Goal: Task Accomplishment & Management: Use online tool/utility

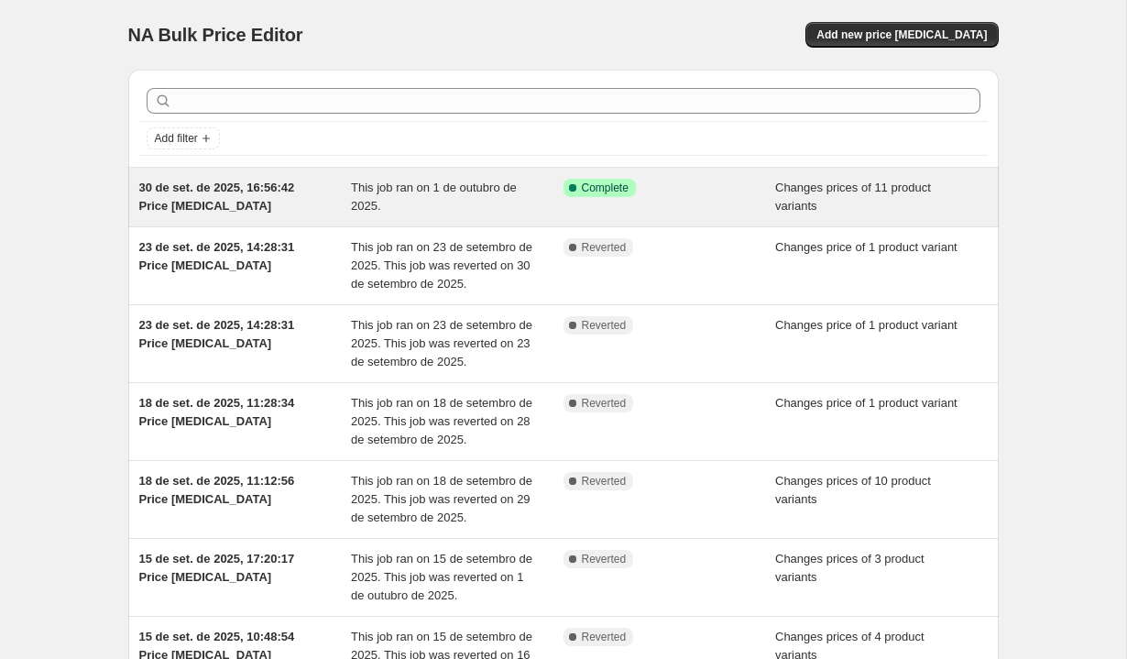
click at [523, 204] on div "This job ran on 1 de outubro de 2025." at bounding box center [457, 197] width 213 height 37
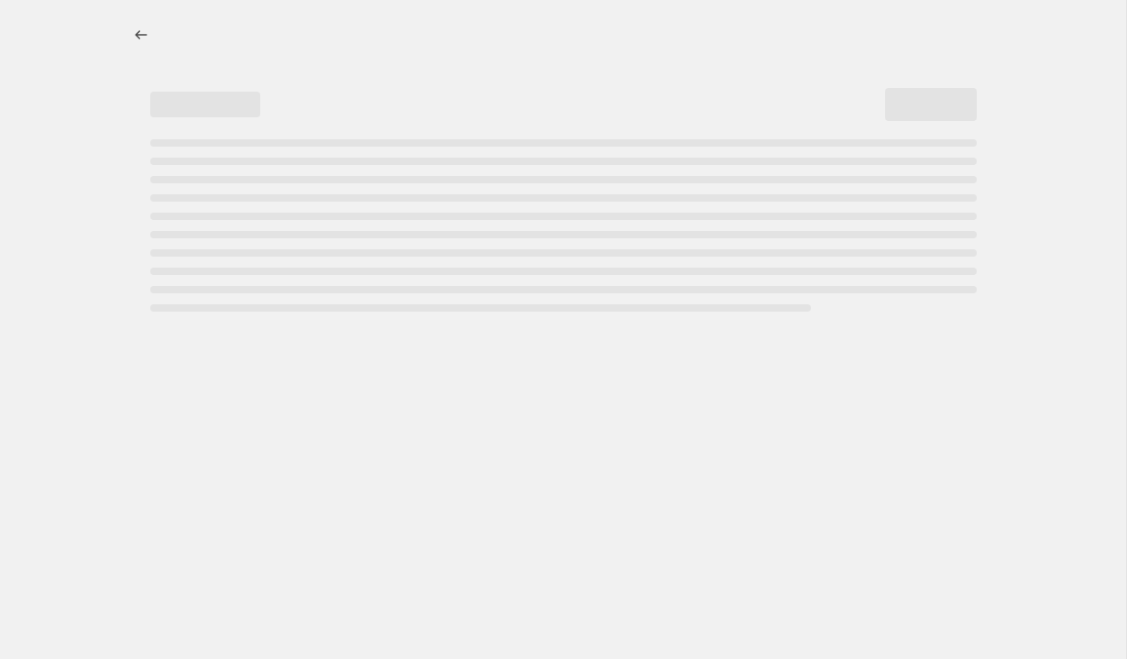
select select "vendor"
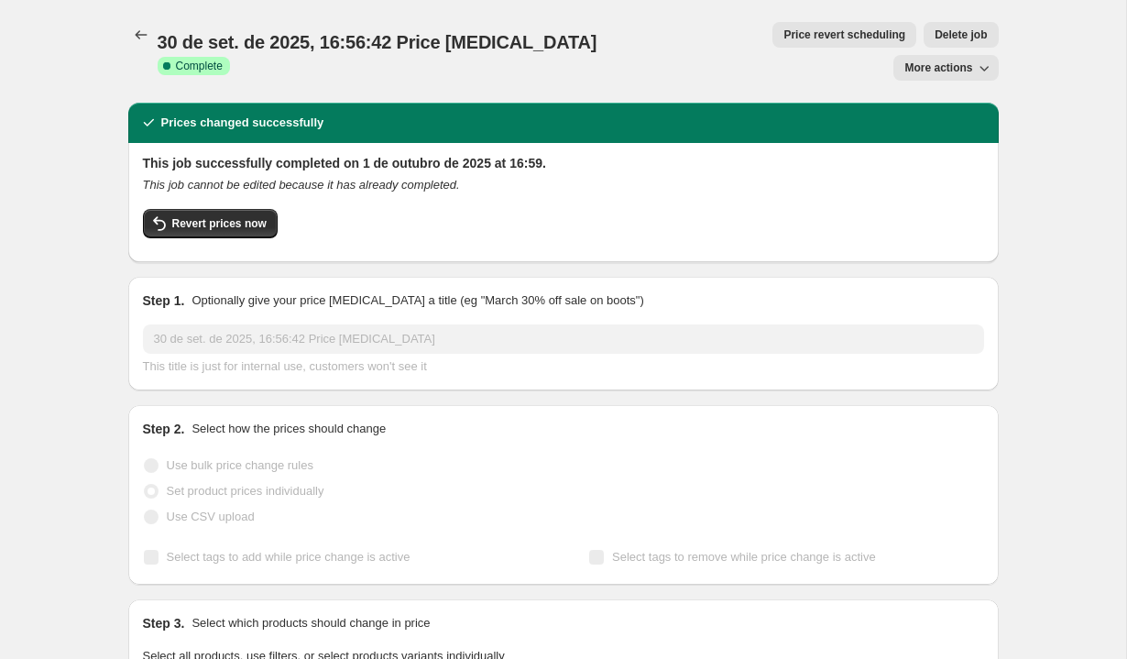
click at [928, 60] on span "More actions" at bounding box center [939, 67] width 68 height 15
click at [784, 33] on span "Price revert scheduling" at bounding box center [845, 34] width 122 height 15
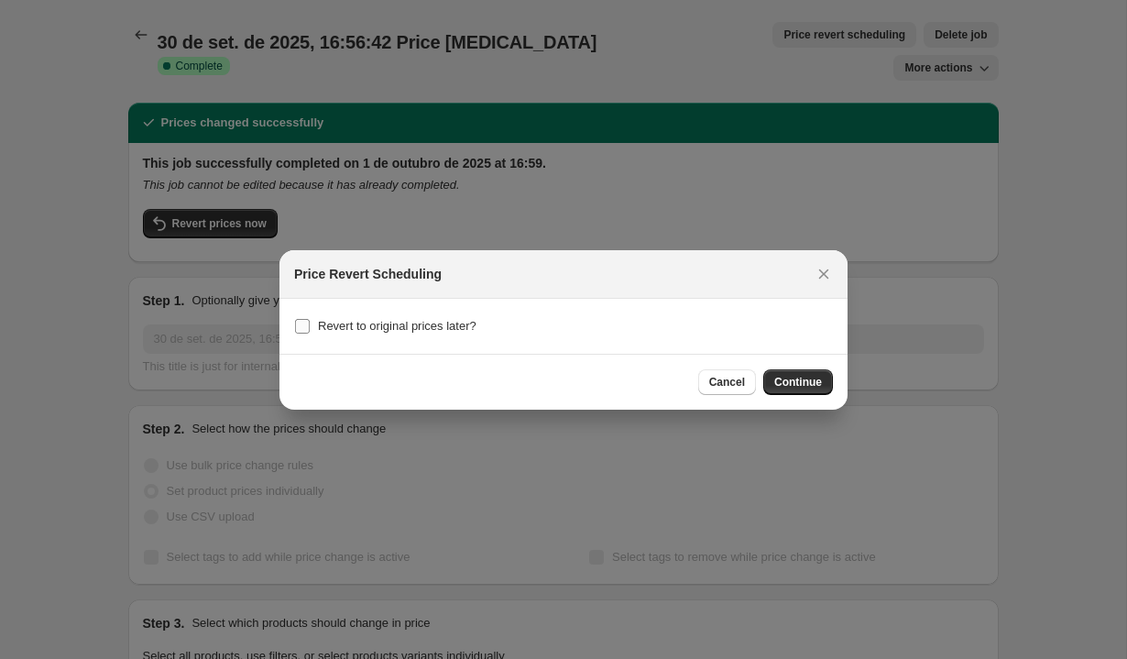
click at [462, 322] on span "Revert to original prices later?" at bounding box center [397, 326] width 159 height 14
click at [310, 322] on input "Revert to original prices later?" at bounding box center [302, 326] width 15 height 15
checkbox input "true"
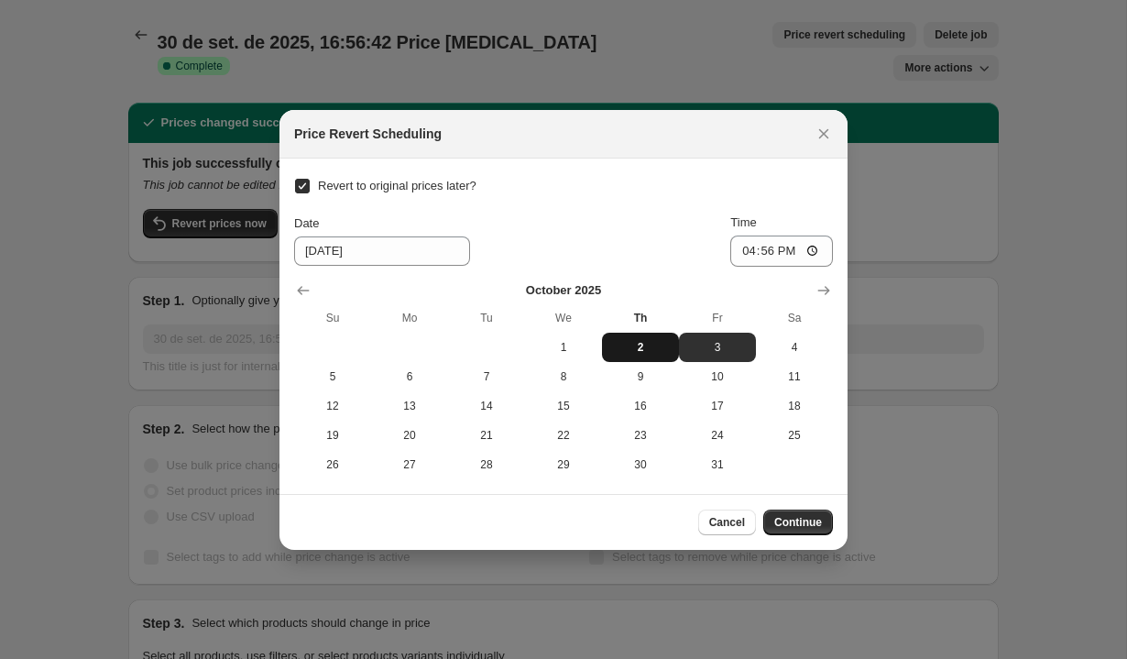
click at [639, 357] on button "2" at bounding box center [640, 347] width 77 height 29
type input "[DATE]"
click at [803, 523] on span "Continue" at bounding box center [798, 522] width 48 height 15
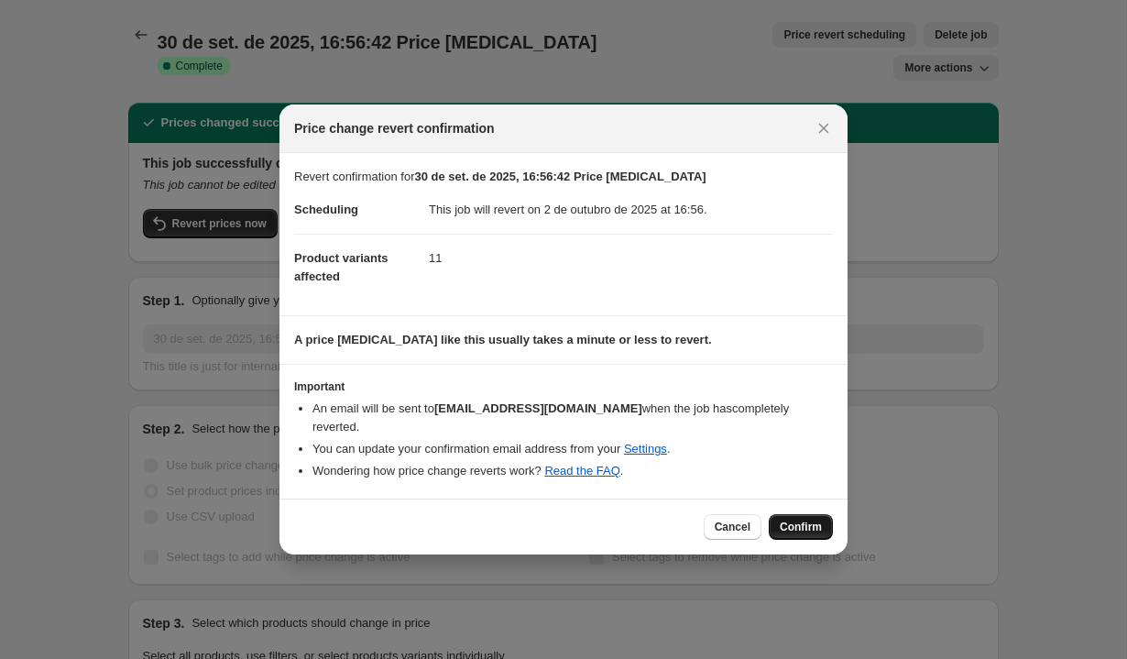
click at [793, 514] on button "Confirm" at bounding box center [801, 527] width 64 height 26
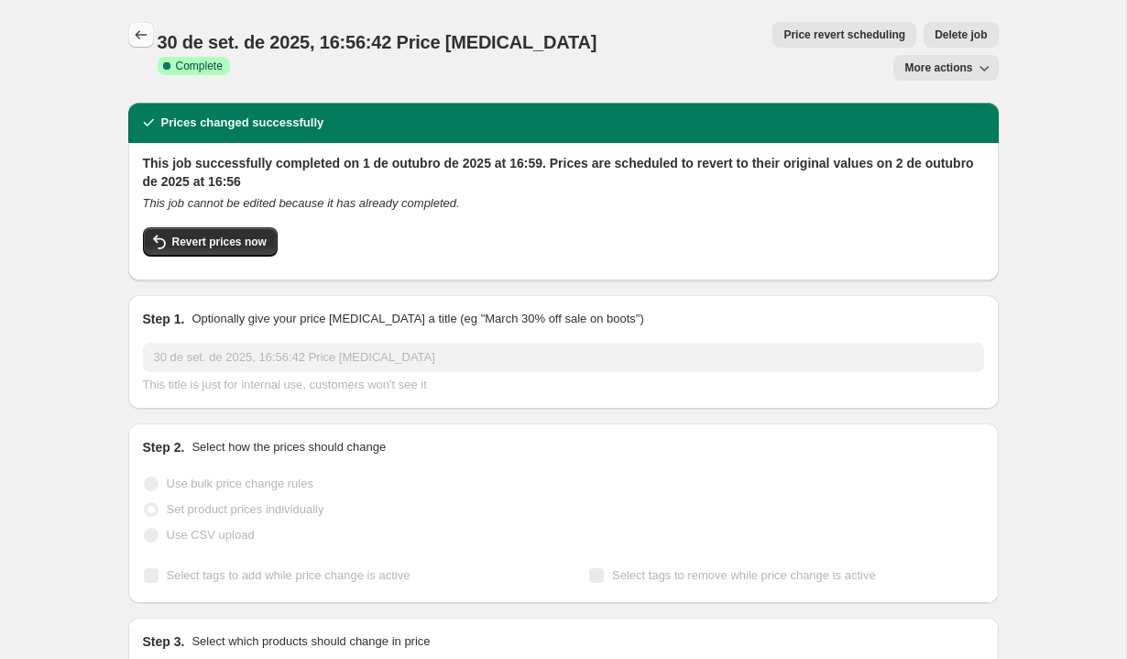
click at [133, 36] on icon "Price change jobs" at bounding box center [141, 35] width 18 height 18
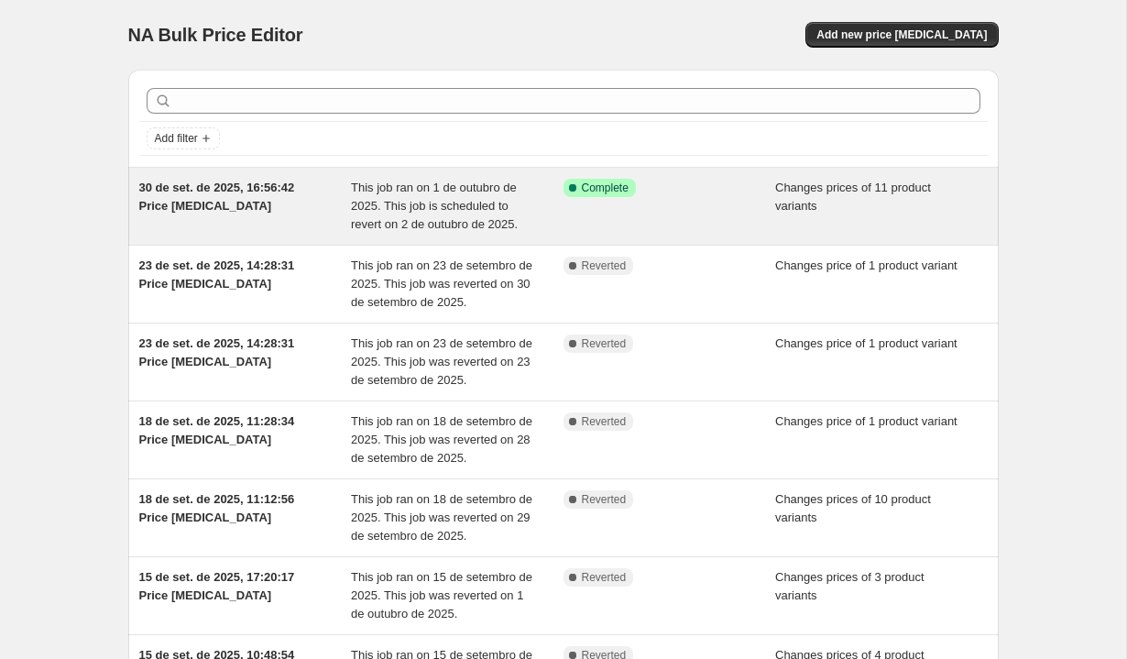
click at [486, 196] on div "This job ran on 1 de outubro de 2025. This job is scheduled to revert on 2 de o…" at bounding box center [457, 206] width 213 height 55
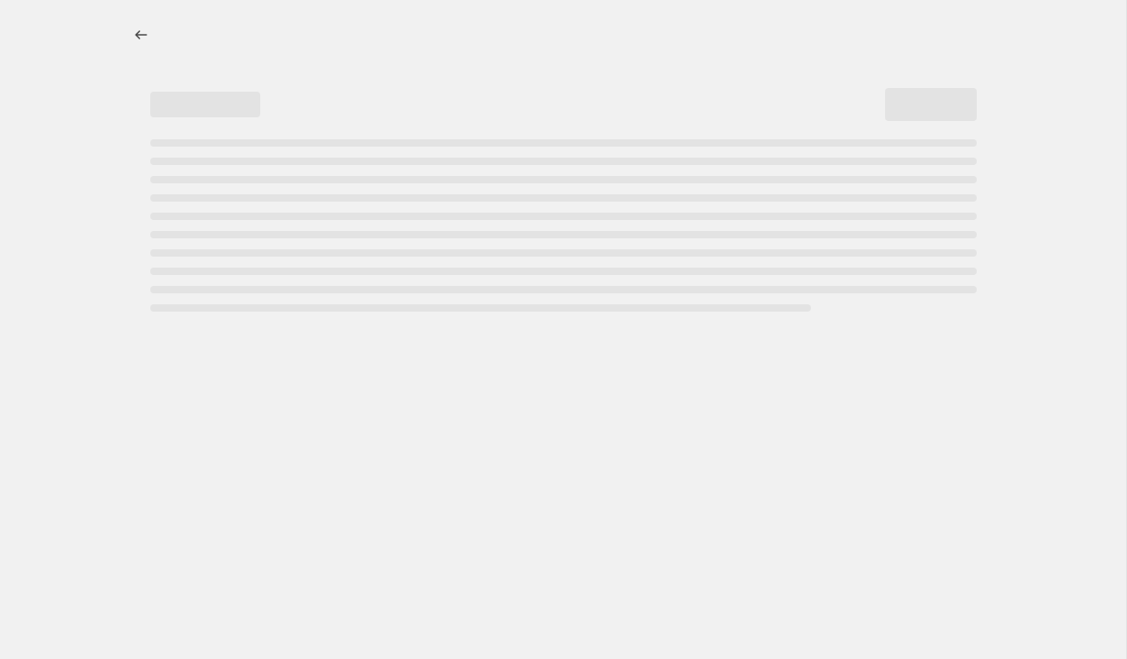
select select "vendor"
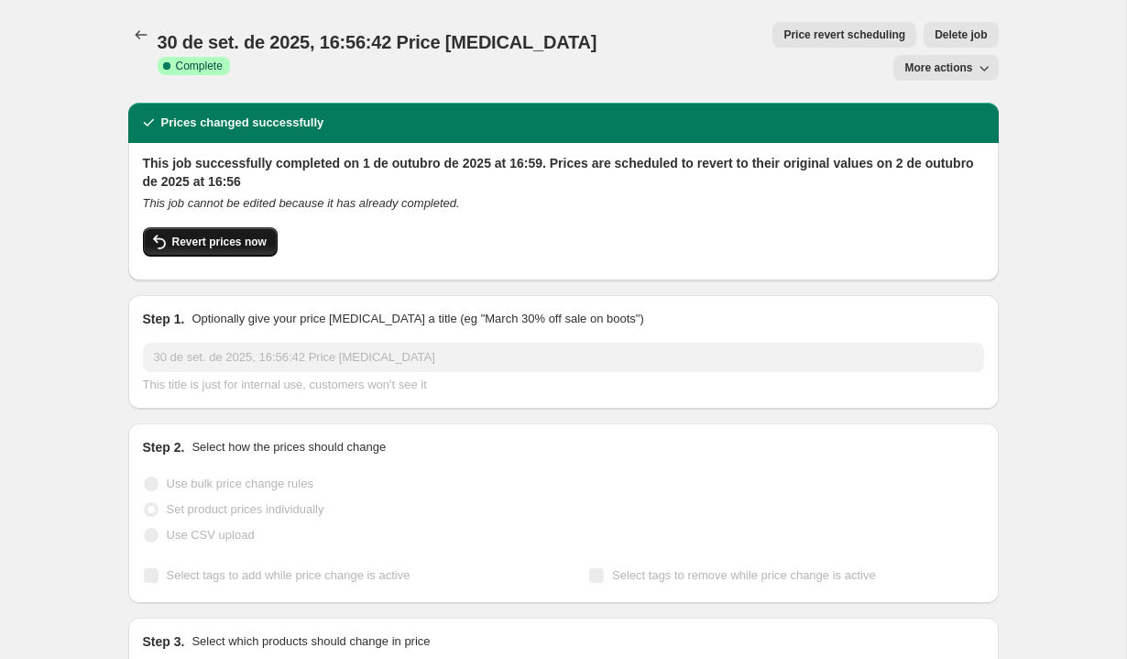
click at [252, 235] on span "Revert prices now" at bounding box center [219, 242] width 94 height 15
checkbox input "false"
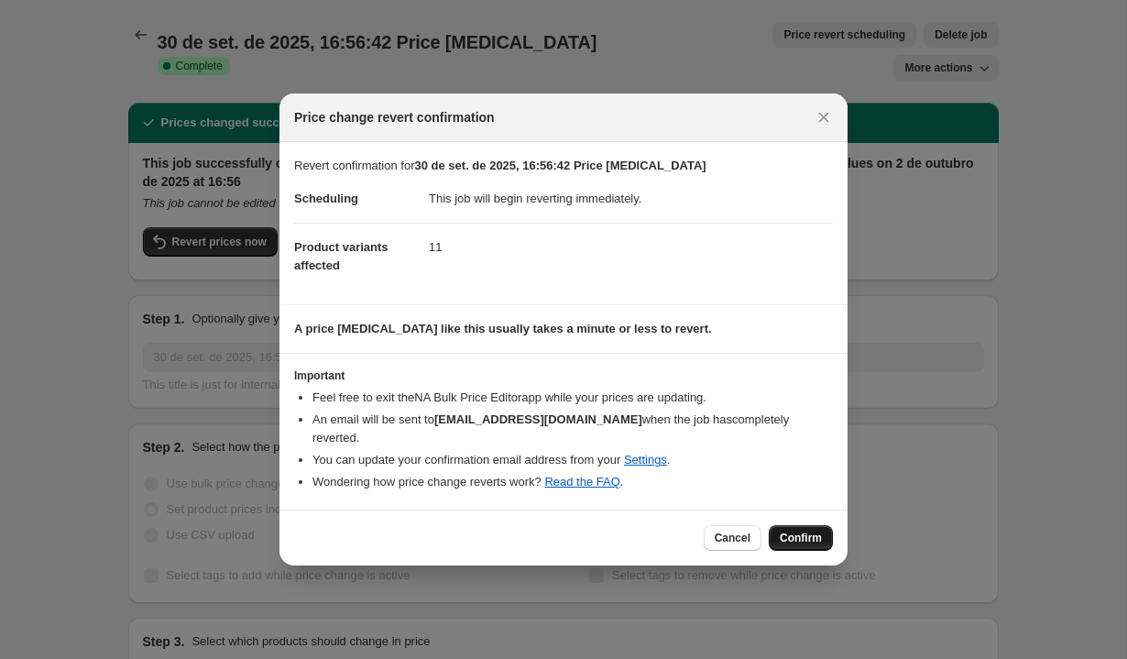
click at [796, 525] on button "Confirm" at bounding box center [801, 538] width 64 height 26
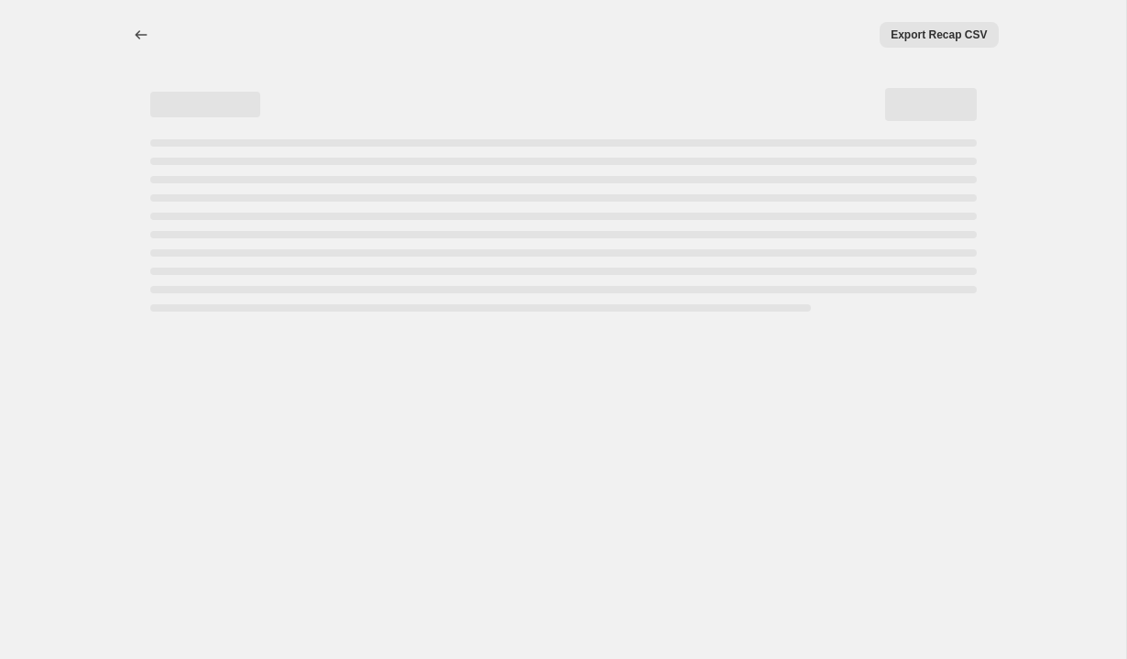
select select "vendor"
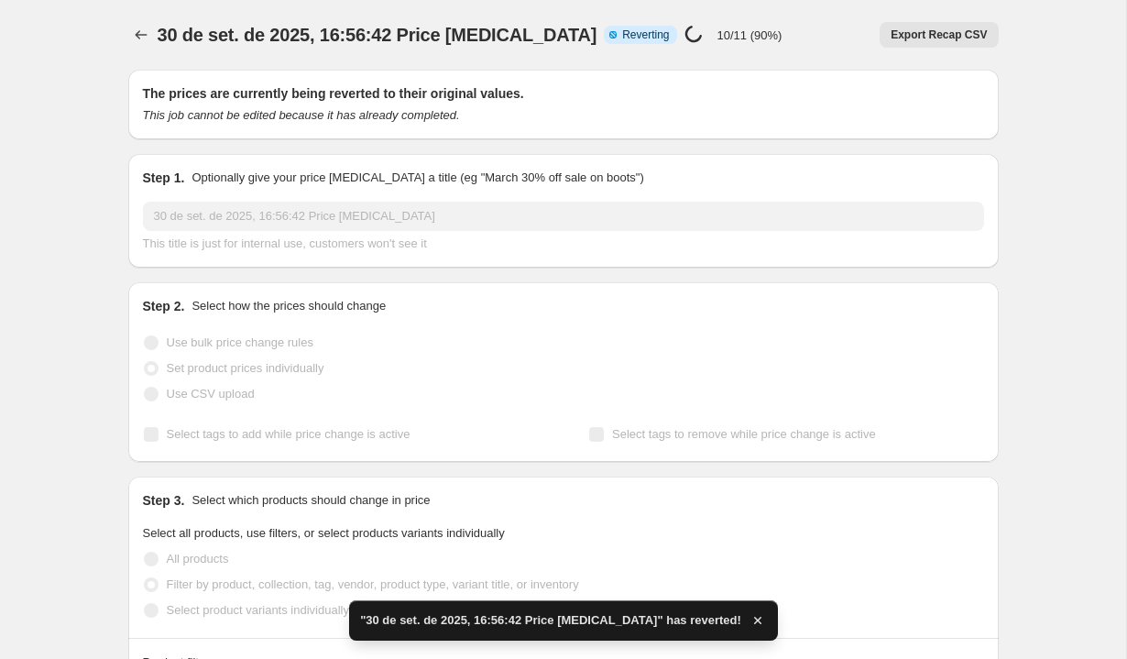
checkbox input "true"
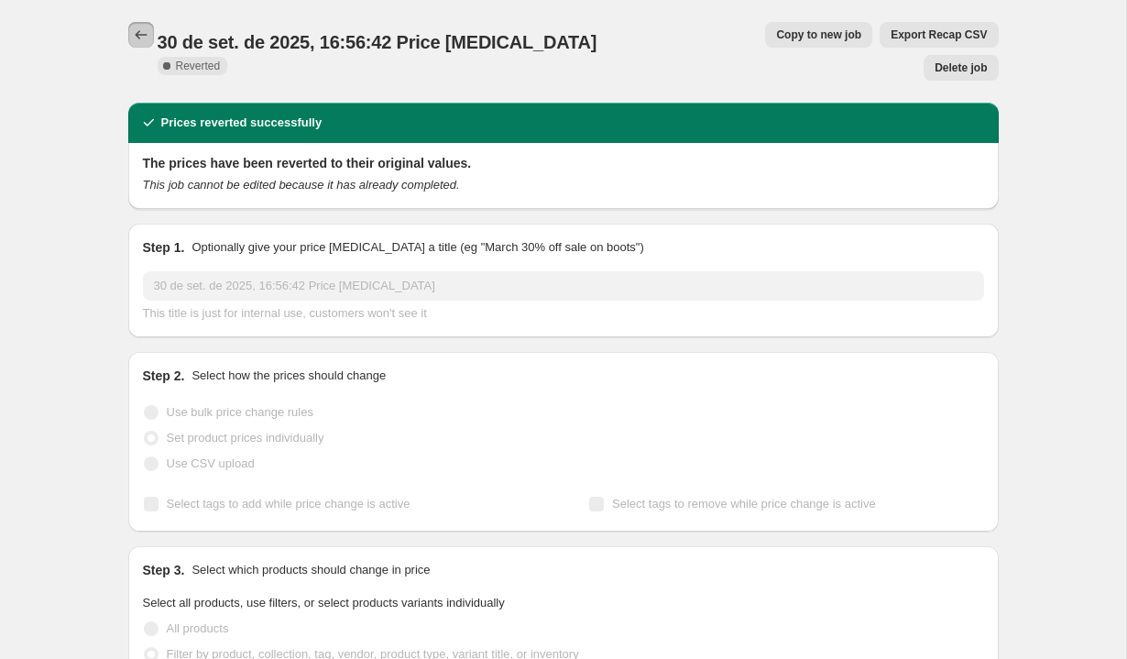
click at [131, 22] on button "Price change jobs" at bounding box center [141, 35] width 26 height 26
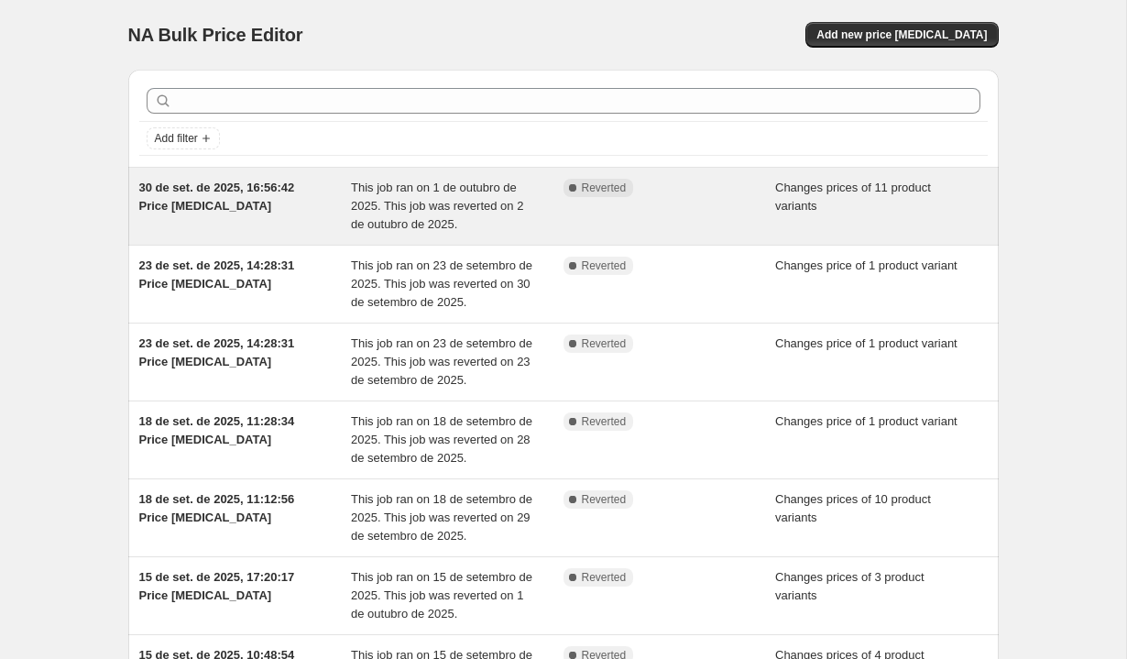
click at [401, 191] on span "This job ran on 1 de outubro de 2025. This job was reverted on 2 de outubro de …" at bounding box center [437, 206] width 172 height 50
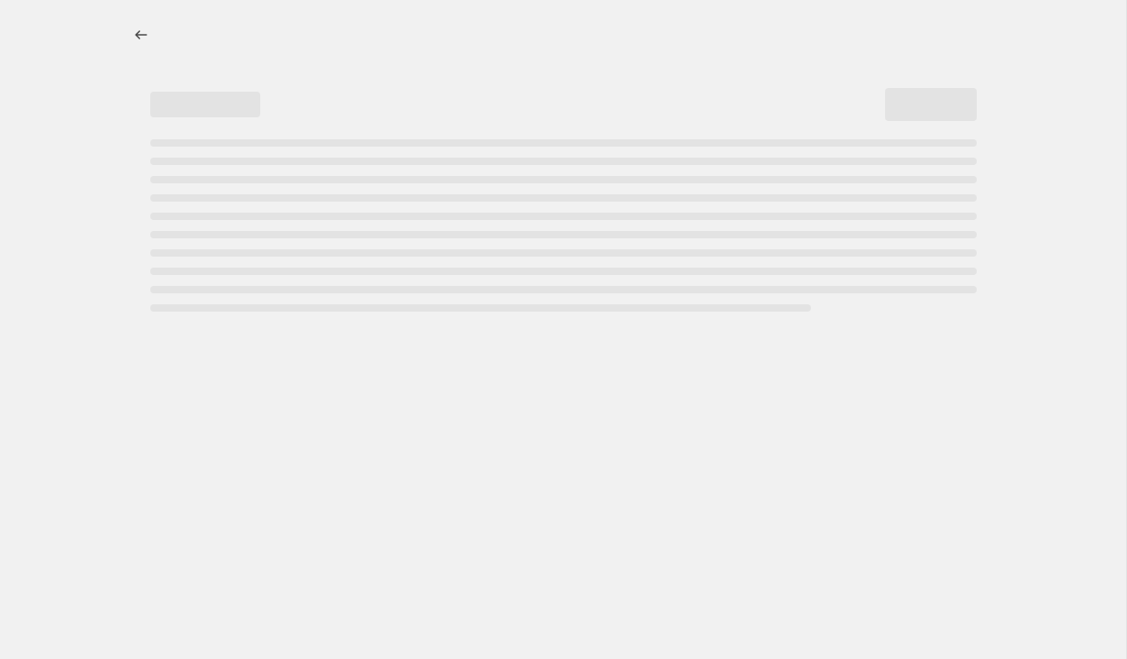
select select "vendor"
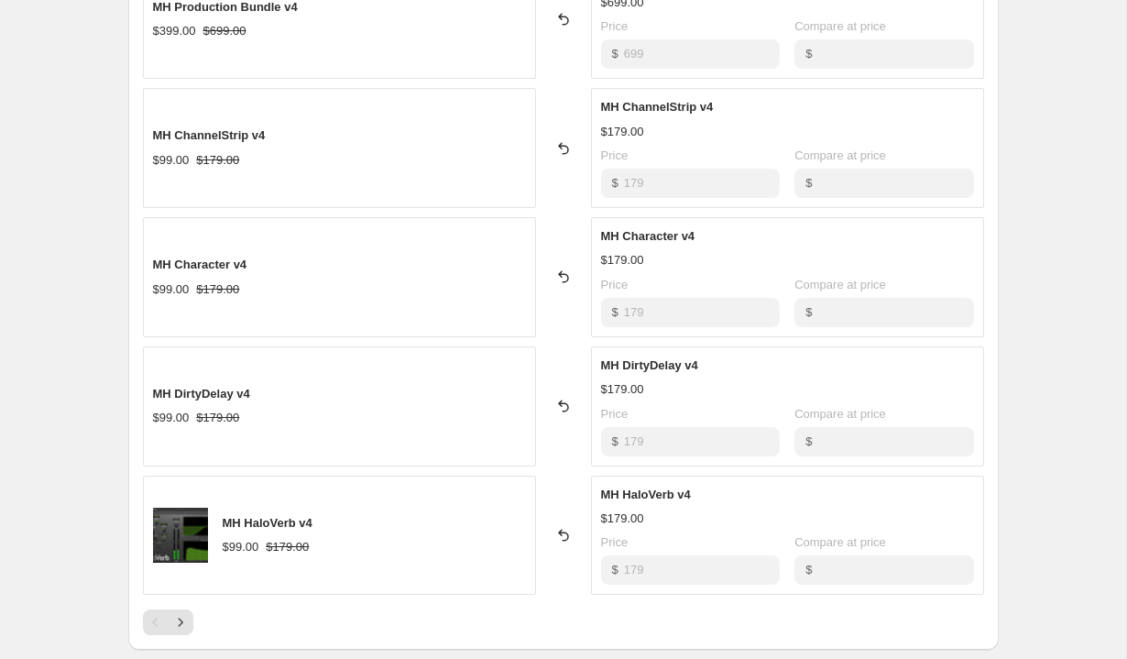
scroll to position [1126, 0]
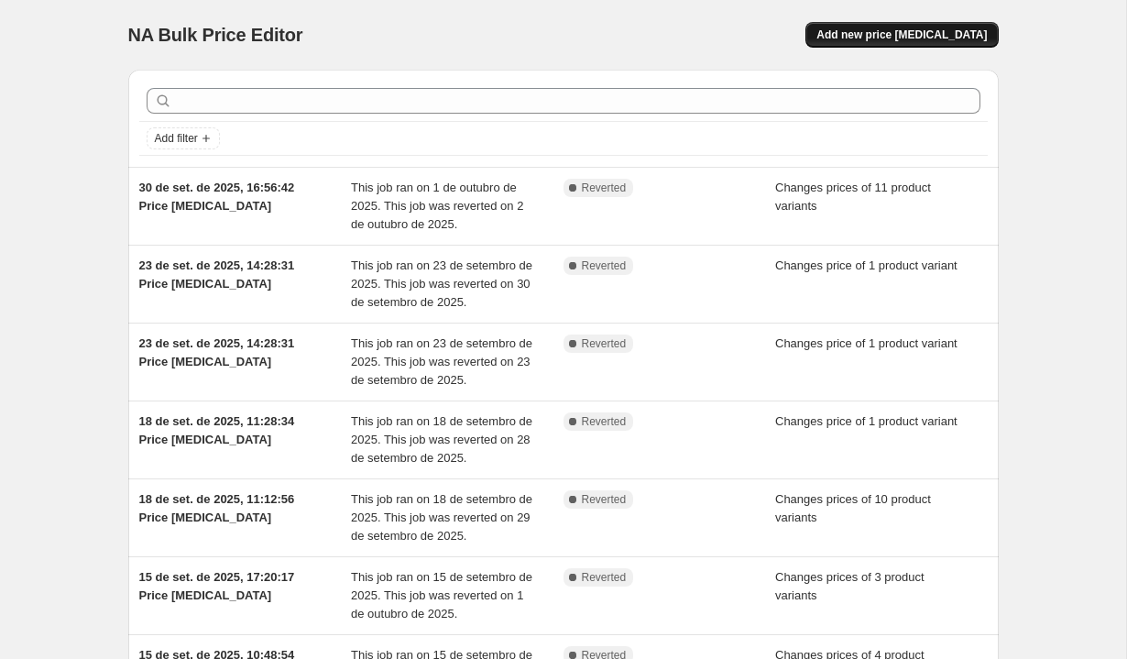
click at [954, 35] on span "Add new price [MEDICAL_DATA]" at bounding box center [902, 34] width 170 height 15
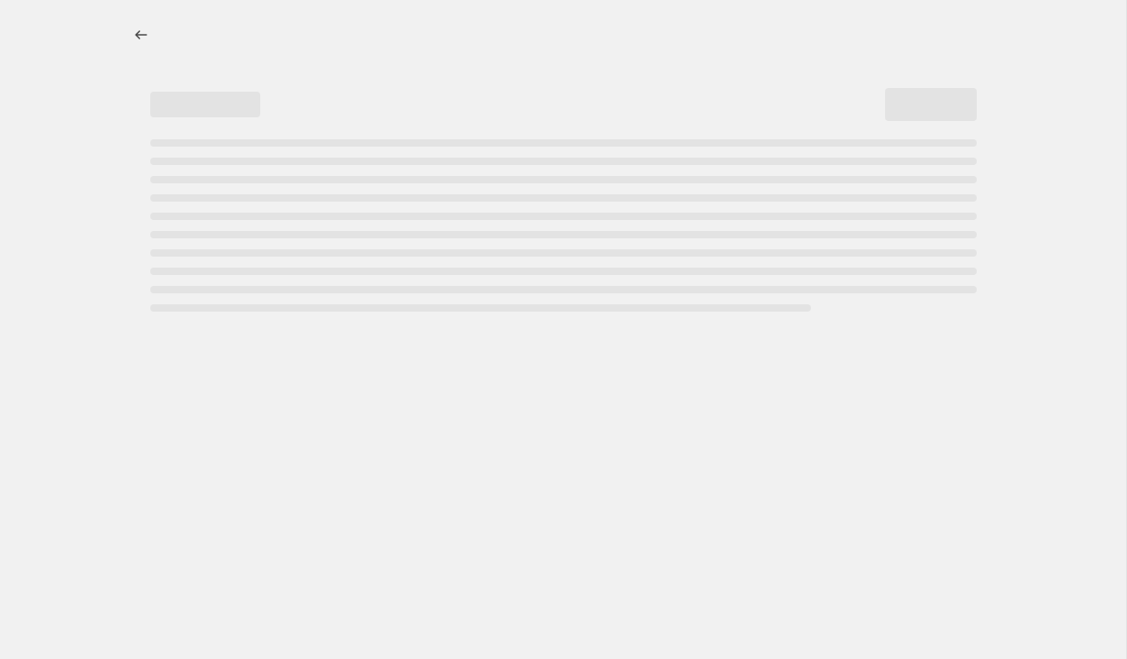
select select "percentage"
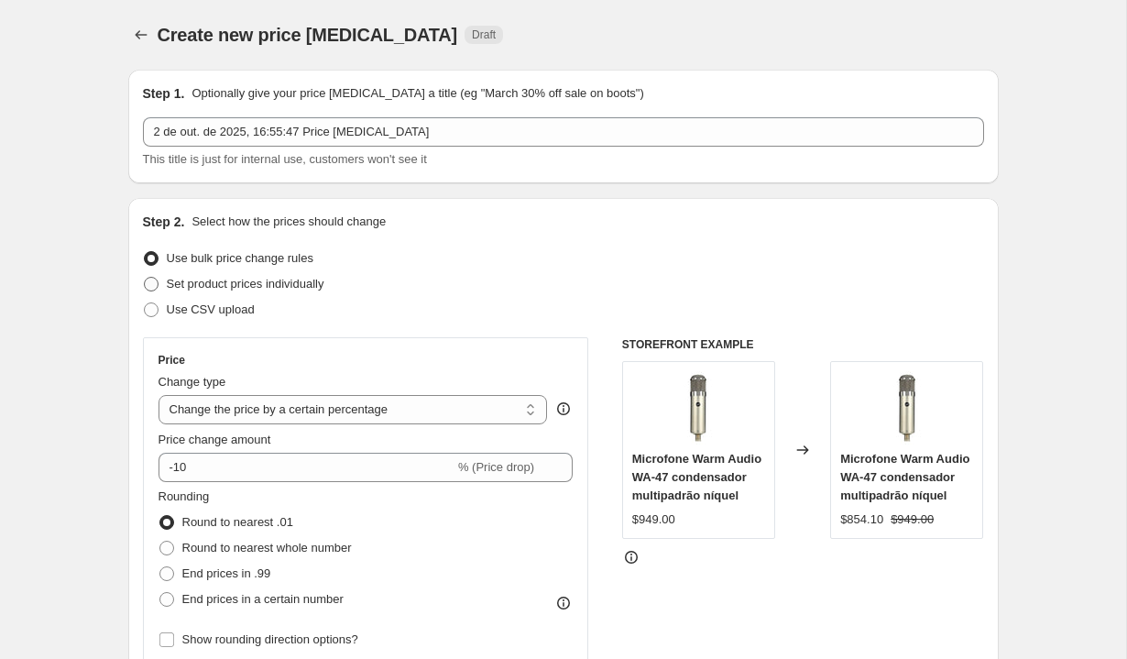
click at [305, 287] on span "Set product prices individually" at bounding box center [246, 284] width 158 height 14
click at [145, 278] on input "Set product prices individually" at bounding box center [144, 277] width 1 height 1
radio input "true"
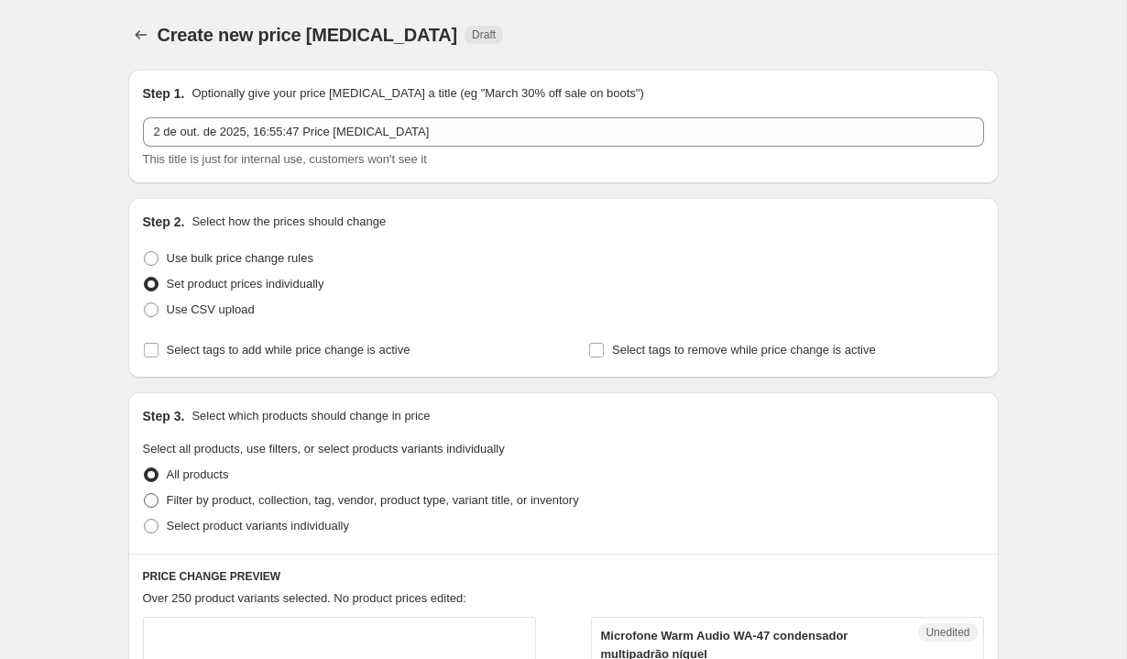
click at [402, 495] on span "Filter by product, collection, tag, vendor, product type, variant title, or inv…" at bounding box center [373, 500] width 412 height 14
click at [145, 494] on input "Filter by product, collection, tag, vendor, product type, variant title, or inv…" at bounding box center [144, 493] width 1 height 1
radio input "true"
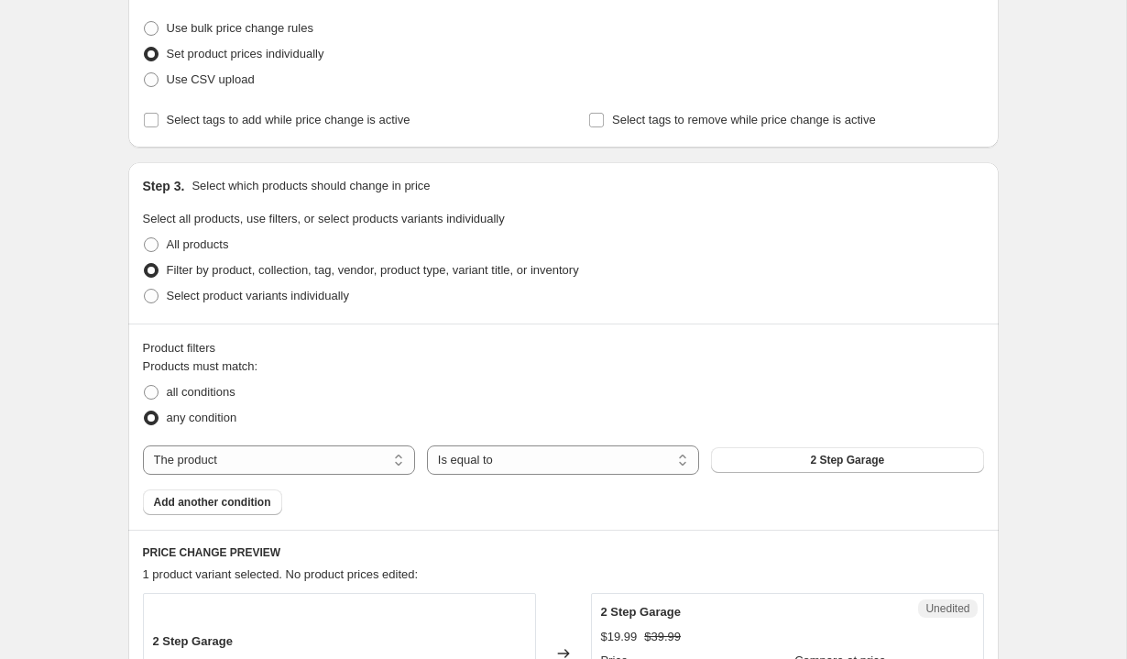
scroll to position [262, 0]
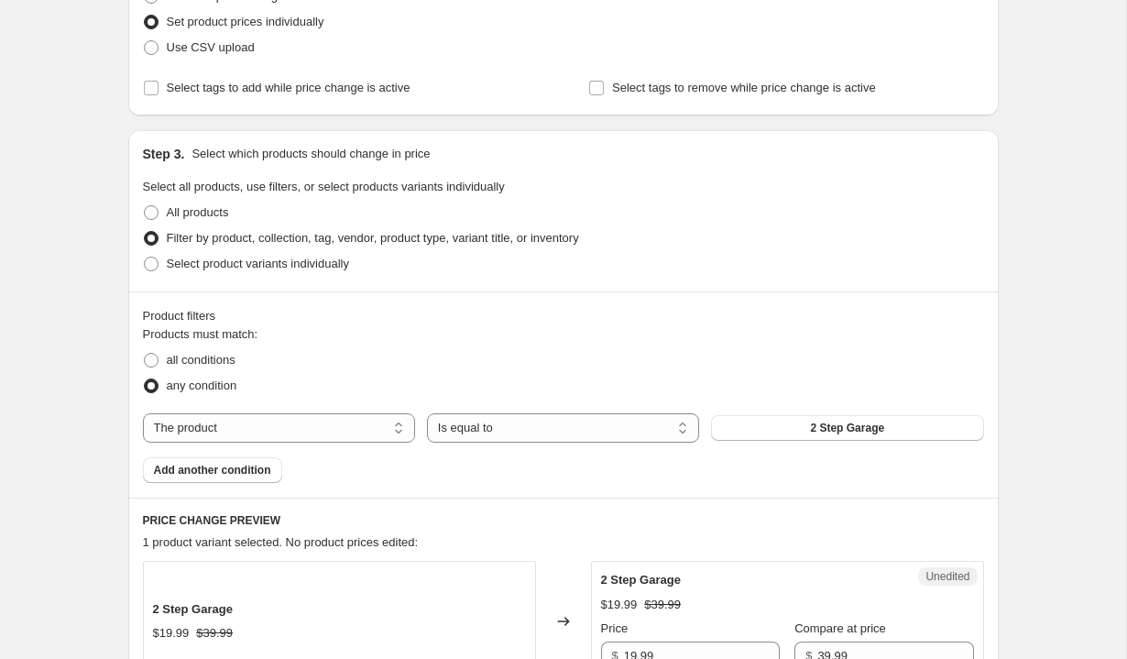
click at [321, 444] on div "Products must match: all conditions any condition The product The product's col…" at bounding box center [563, 404] width 841 height 158
click at [327, 442] on select "The product The product's collection The product's tag The product's vendor The…" at bounding box center [279, 427] width 272 height 29
select select "vendor"
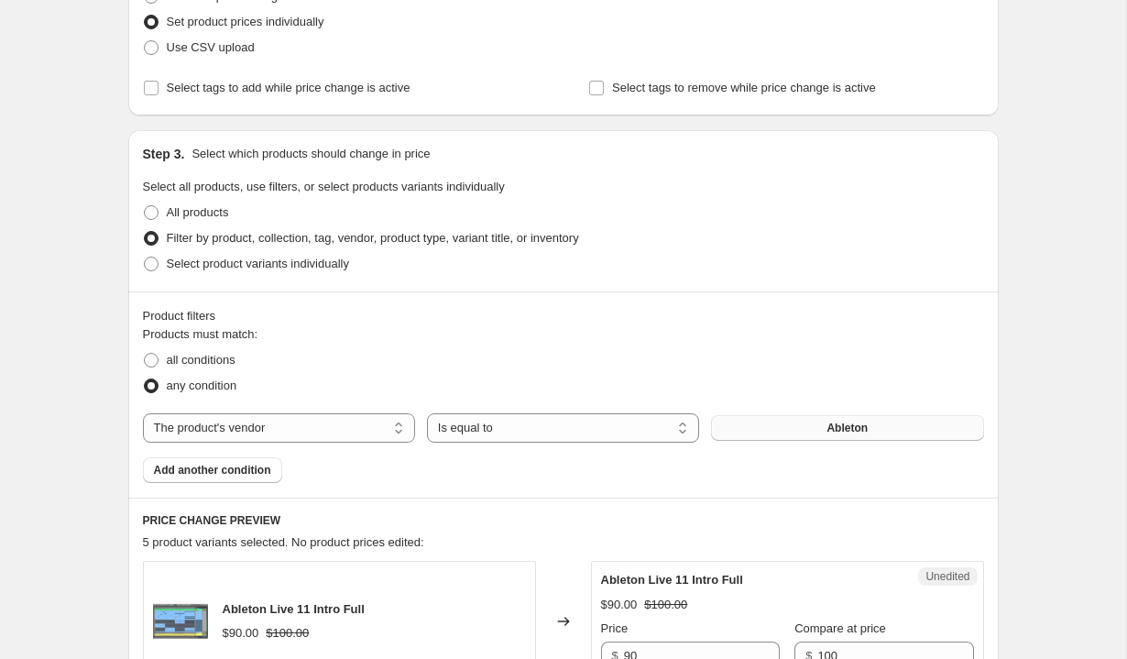
click at [855, 423] on span "Ableton" at bounding box center [847, 428] width 41 height 15
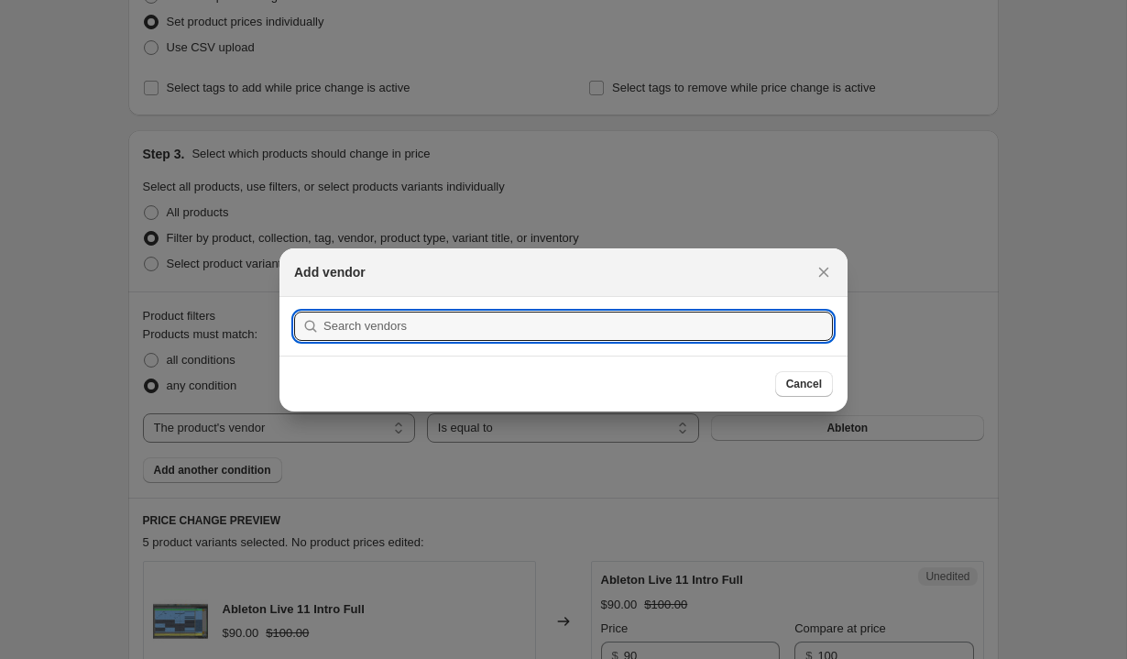
type input "C"
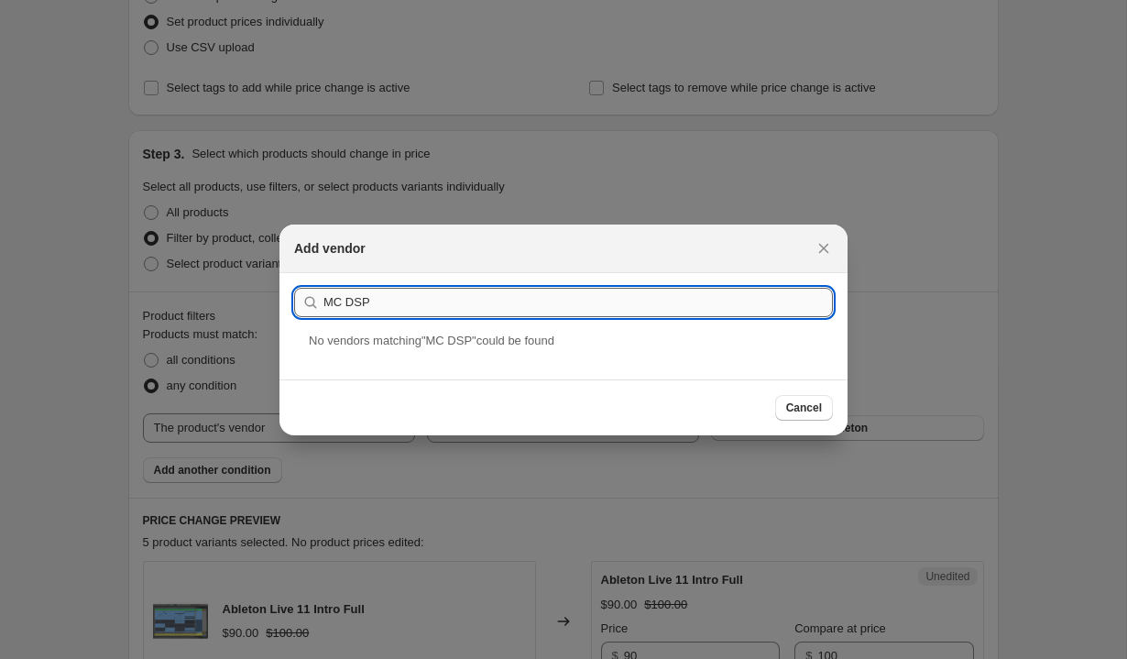
click at [348, 304] on input "MC DSP" at bounding box center [579, 302] width 510 height 29
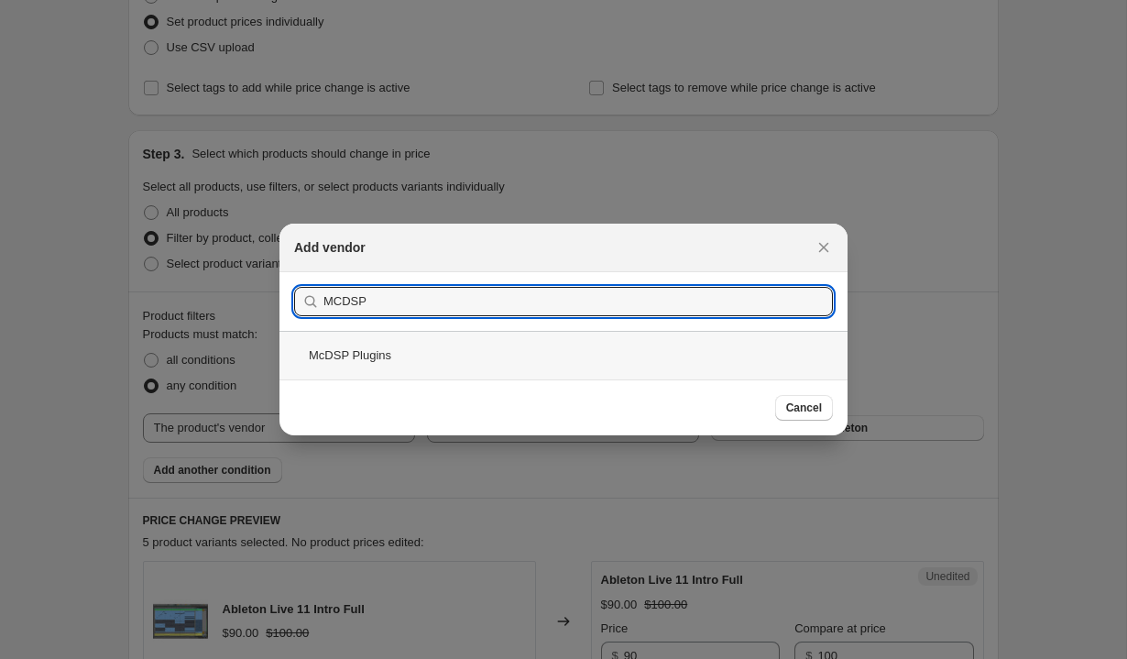
type input "MCDSP"
click at [358, 365] on div "McDSP Plugins" at bounding box center [564, 355] width 568 height 49
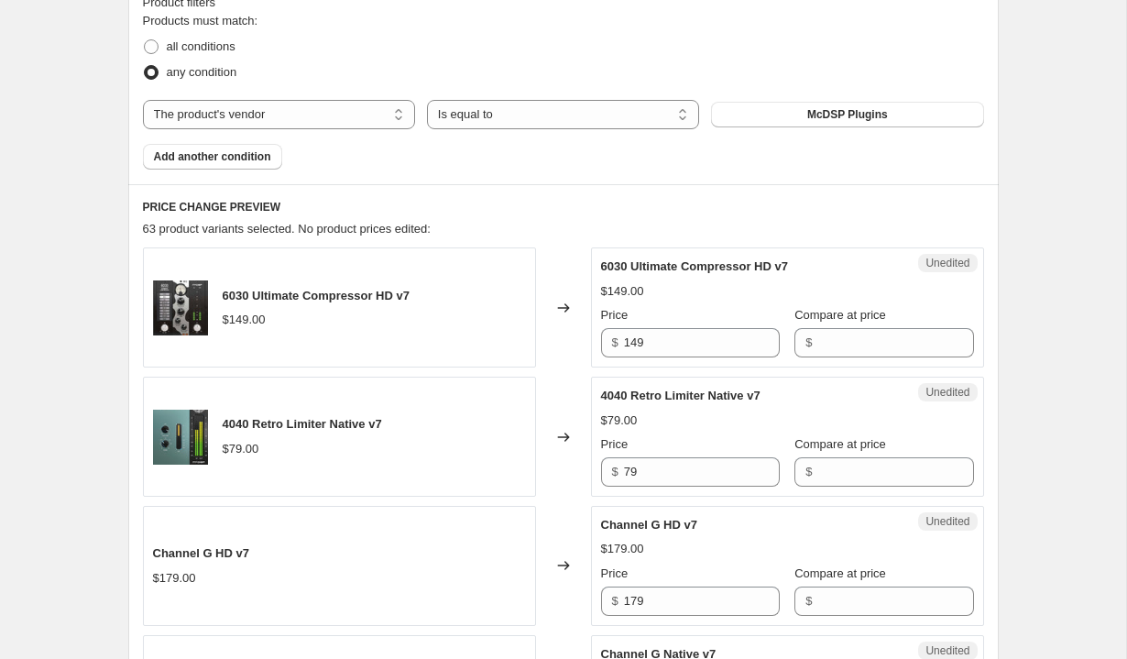
scroll to position [577, 0]
click at [840, 350] on input "Compare at price" at bounding box center [896, 341] width 156 height 29
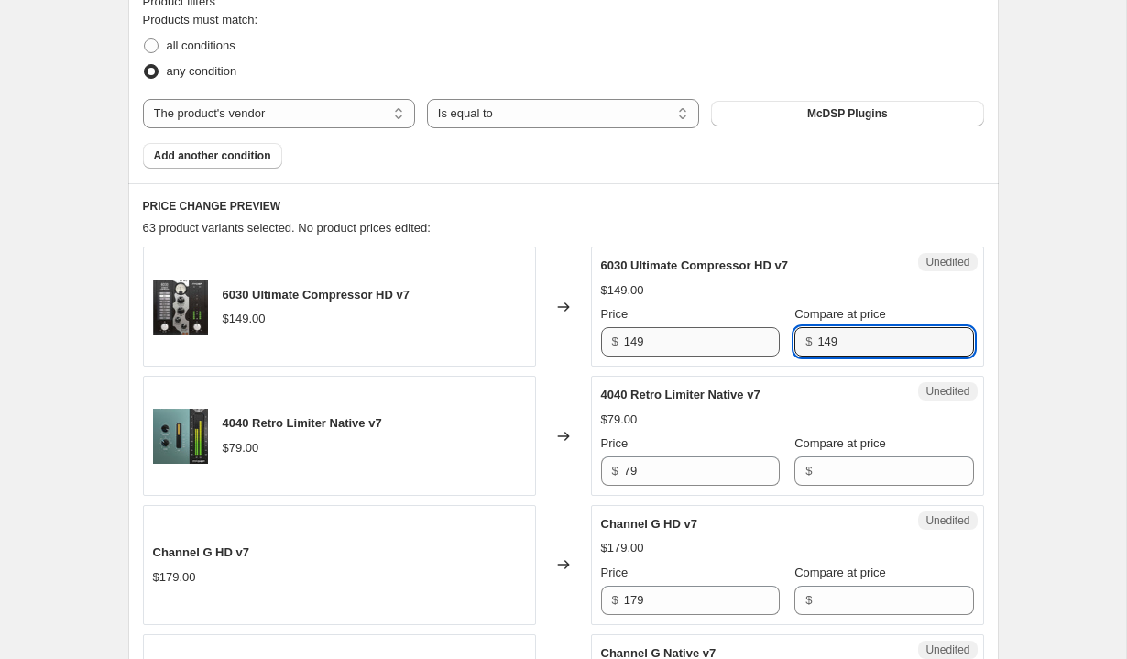
type input "149"
click at [705, 348] on input "149" at bounding box center [702, 341] width 156 height 29
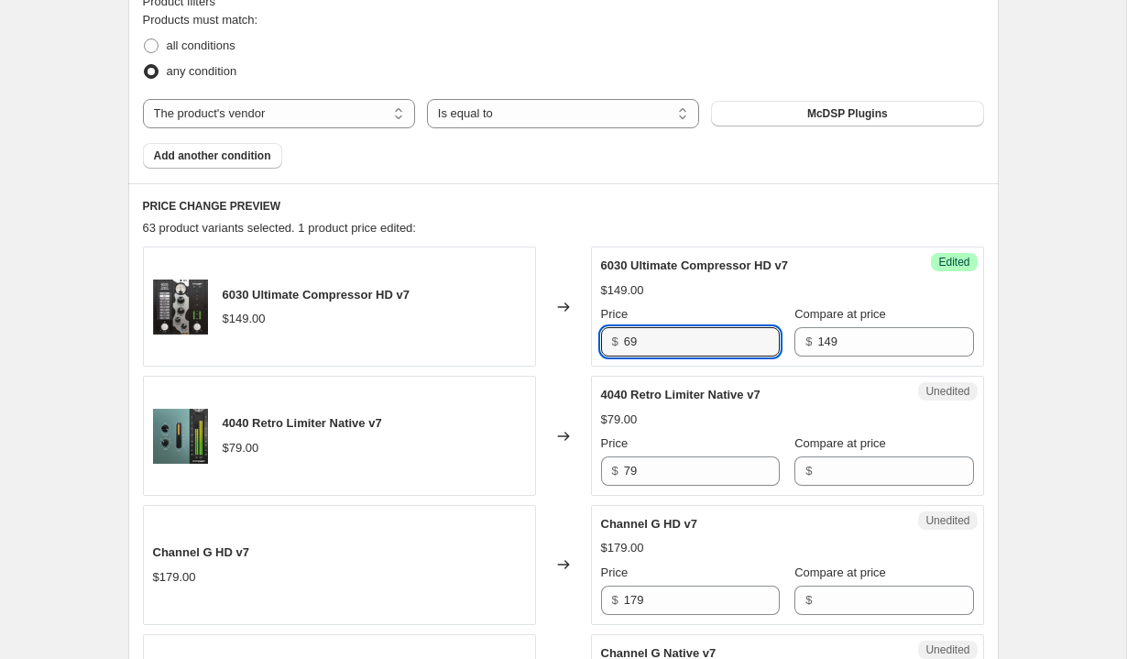
type input "69"
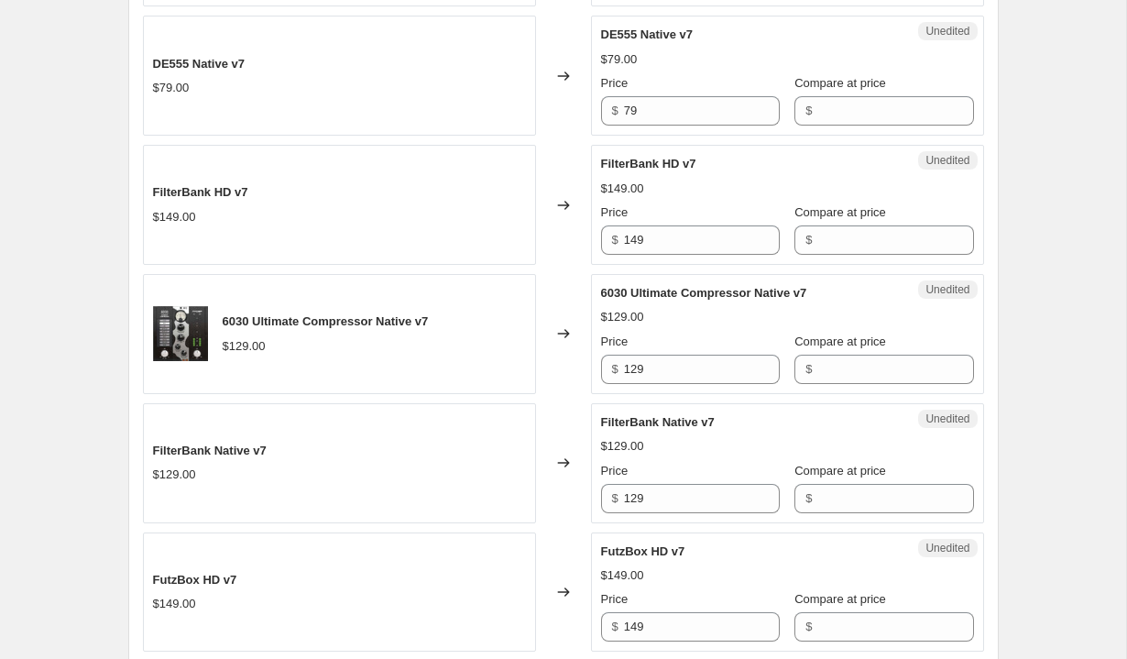
scroll to position [1982, 0]
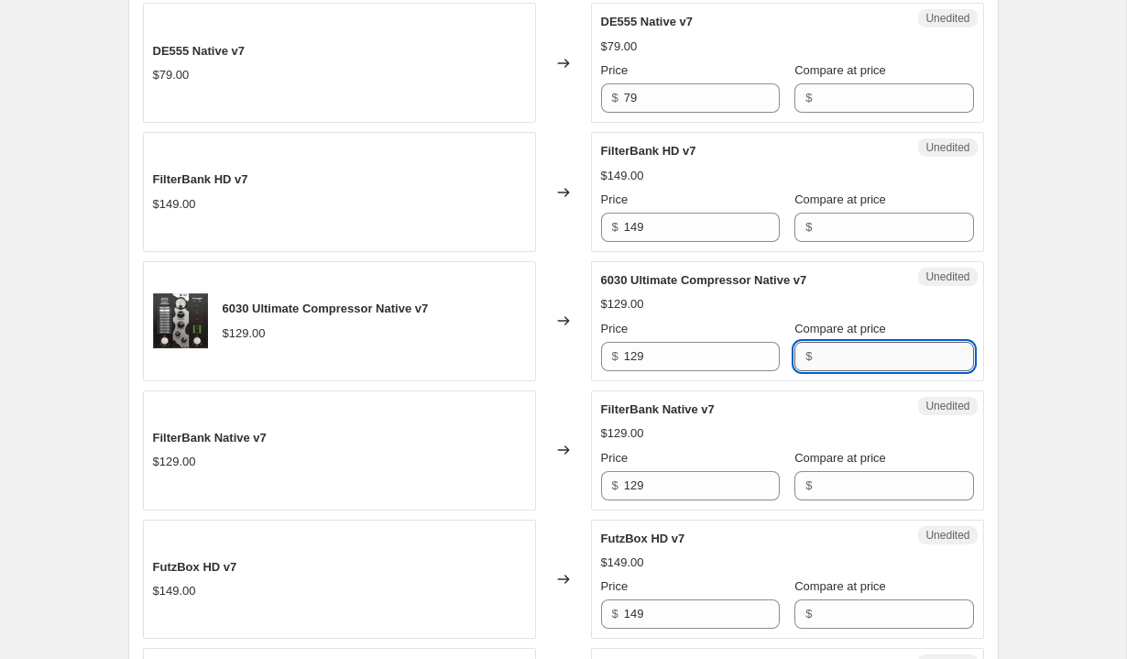
click at [846, 357] on input "Compare at price" at bounding box center [896, 356] width 156 height 29
type input "129"
click at [716, 352] on input "129" at bounding box center [702, 356] width 156 height 29
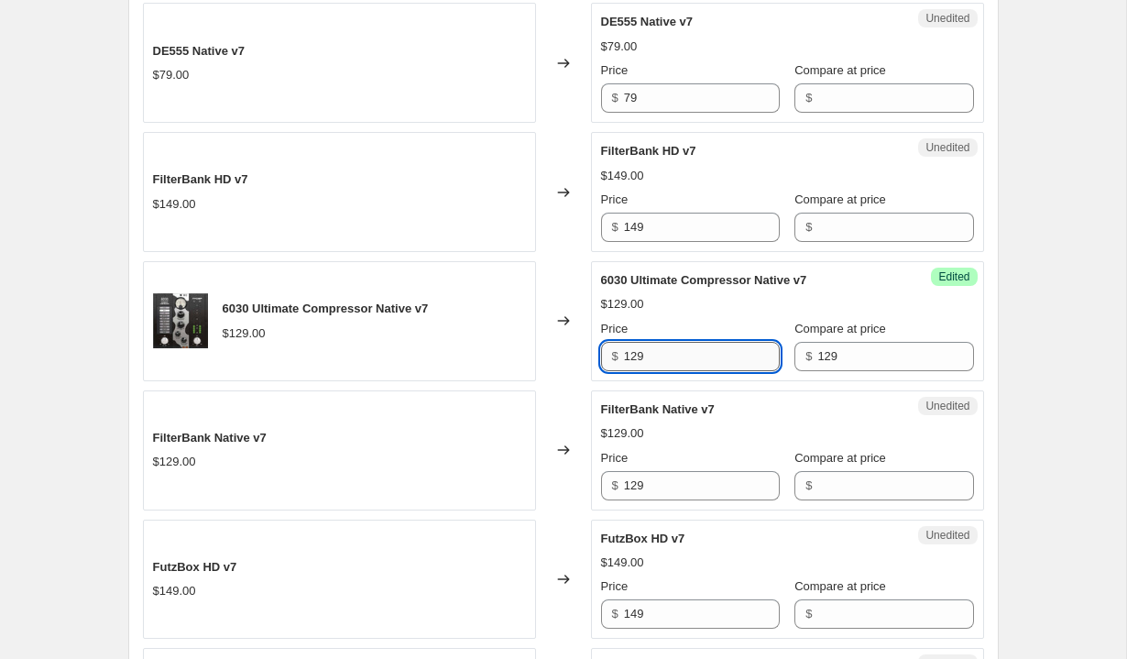
click at [716, 352] on input "129" at bounding box center [702, 356] width 156 height 29
type input "49"
click at [549, 316] on div "Changed to" at bounding box center [563, 321] width 55 height 120
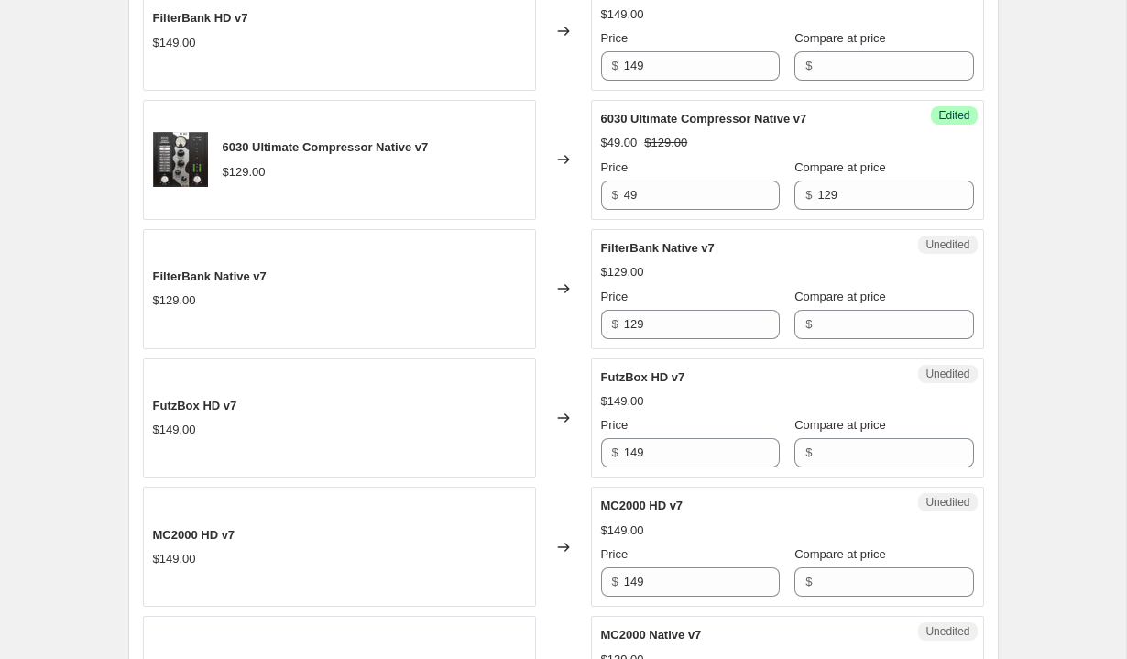
scroll to position [2145, 0]
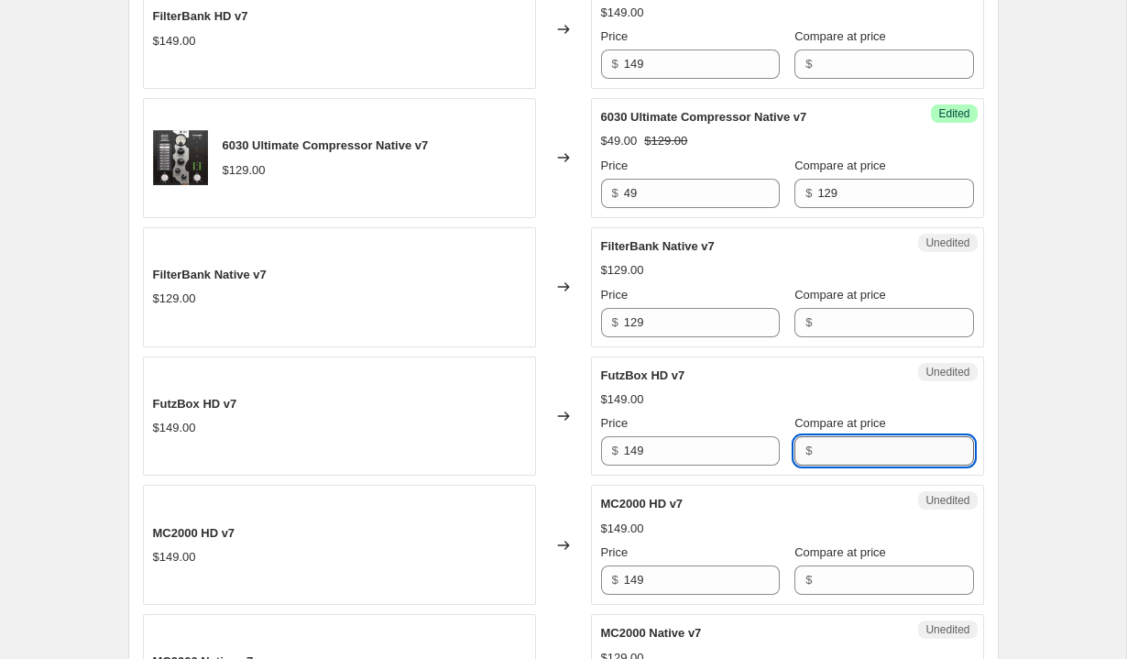
click at [843, 449] on input "Compare at price" at bounding box center [896, 450] width 156 height 29
type input "149"
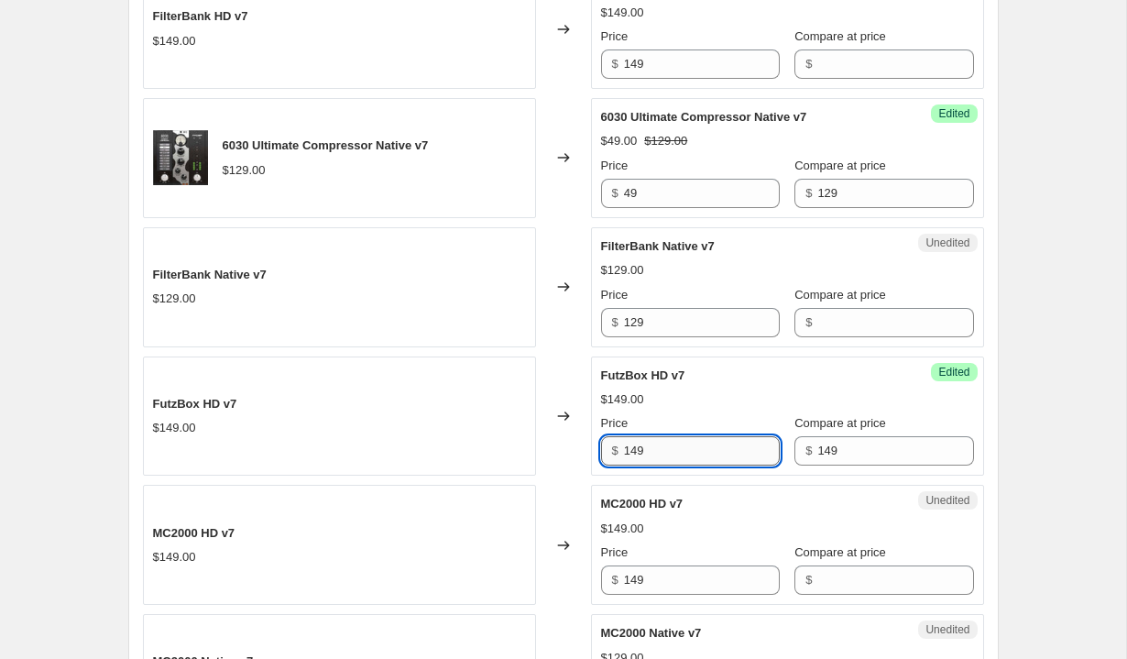
click at [697, 460] on input "149" at bounding box center [702, 450] width 156 height 29
type input "99"
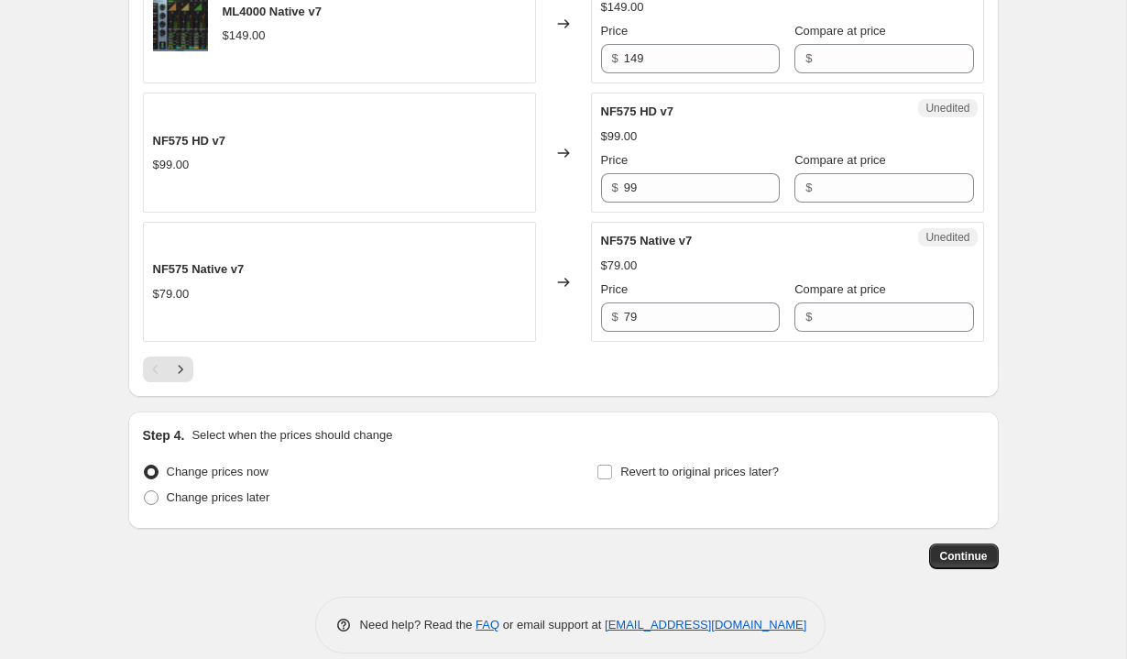
scroll to position [3075, 0]
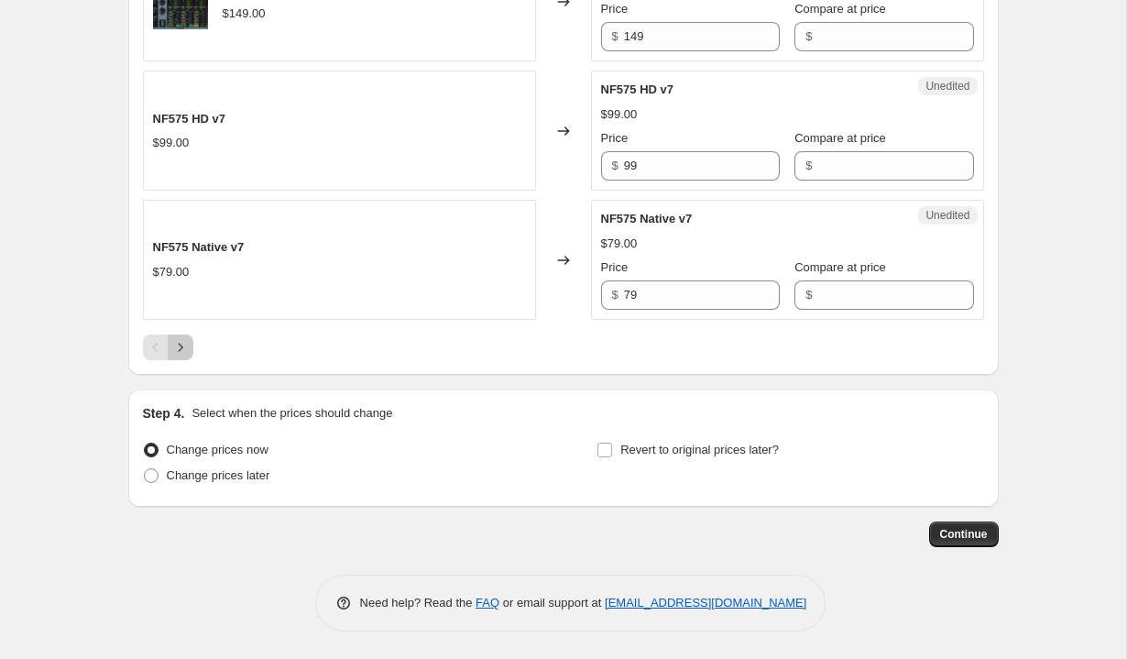
click at [185, 338] on icon "Next" at bounding box center [180, 347] width 18 height 18
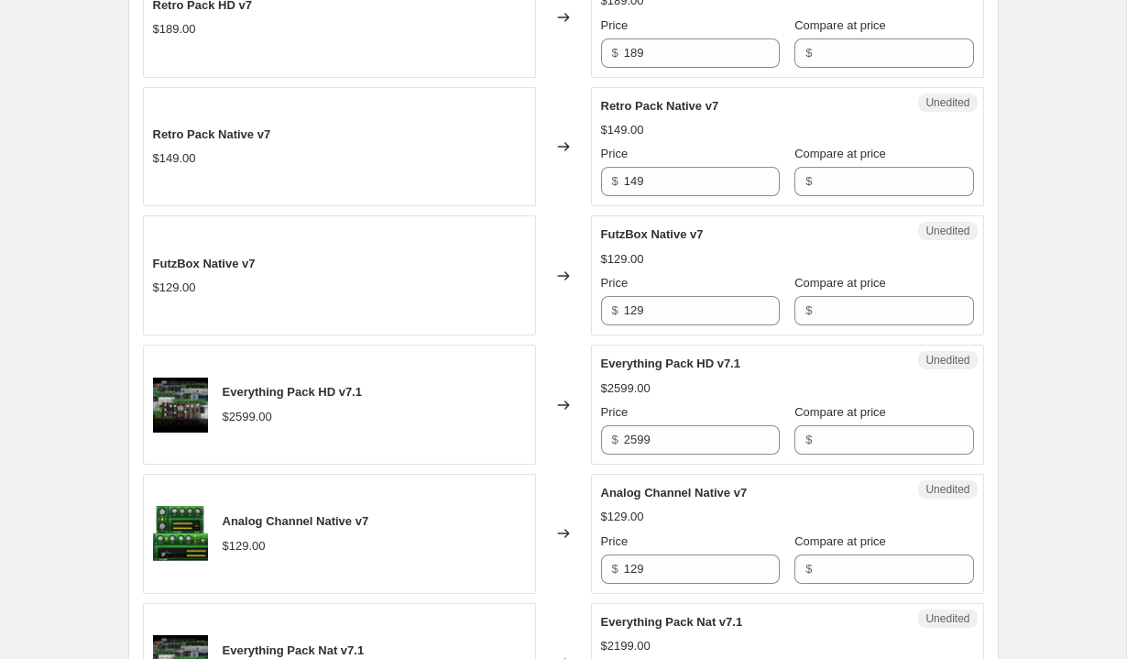
scroll to position [1775, 0]
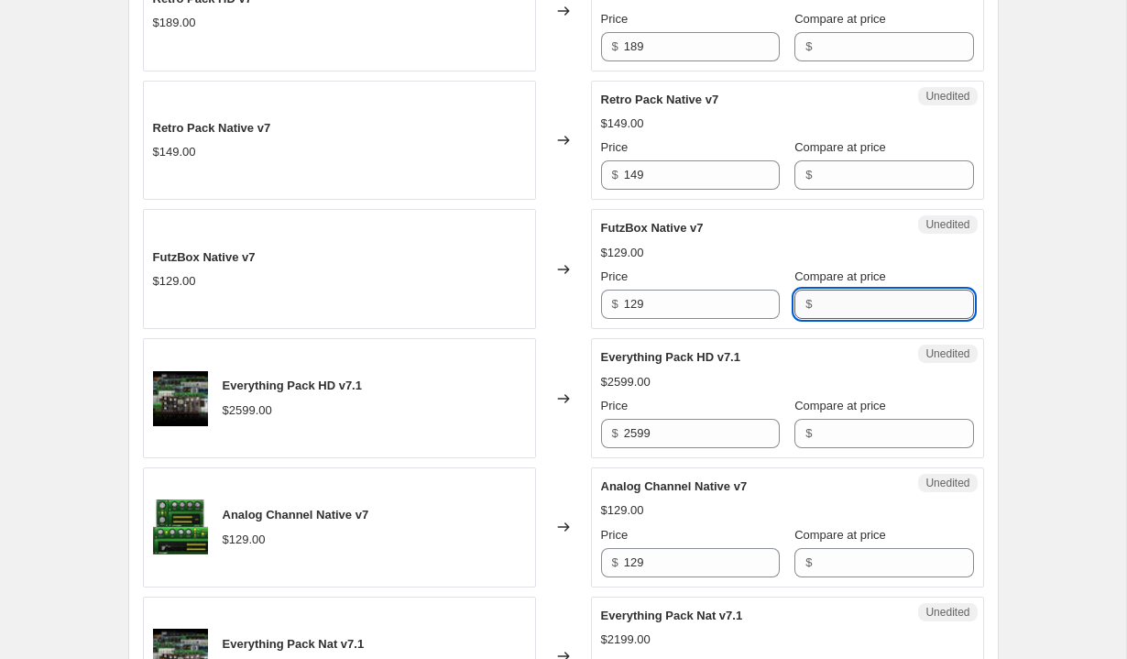
click at [824, 300] on input "Compare at price" at bounding box center [896, 304] width 156 height 29
type input "129"
click at [719, 312] on input "129" at bounding box center [702, 304] width 156 height 29
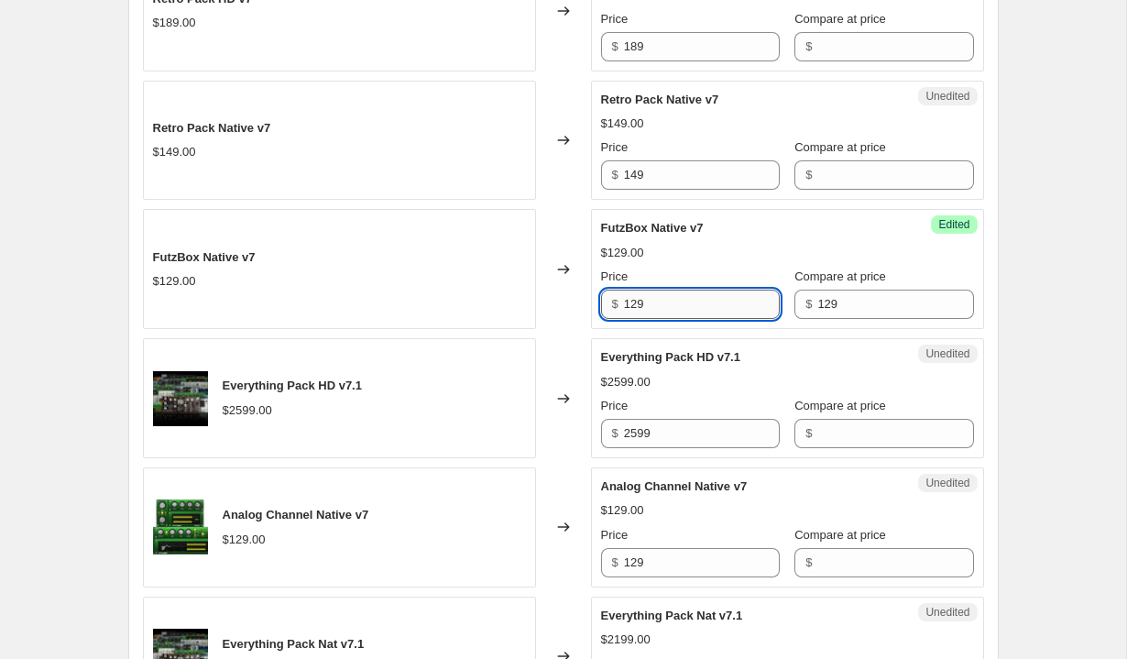
click at [719, 312] on input "129" at bounding box center [702, 304] width 156 height 29
type input "79"
click at [767, 367] on div "Everything Pack HD v7.1" at bounding box center [751, 357] width 300 height 18
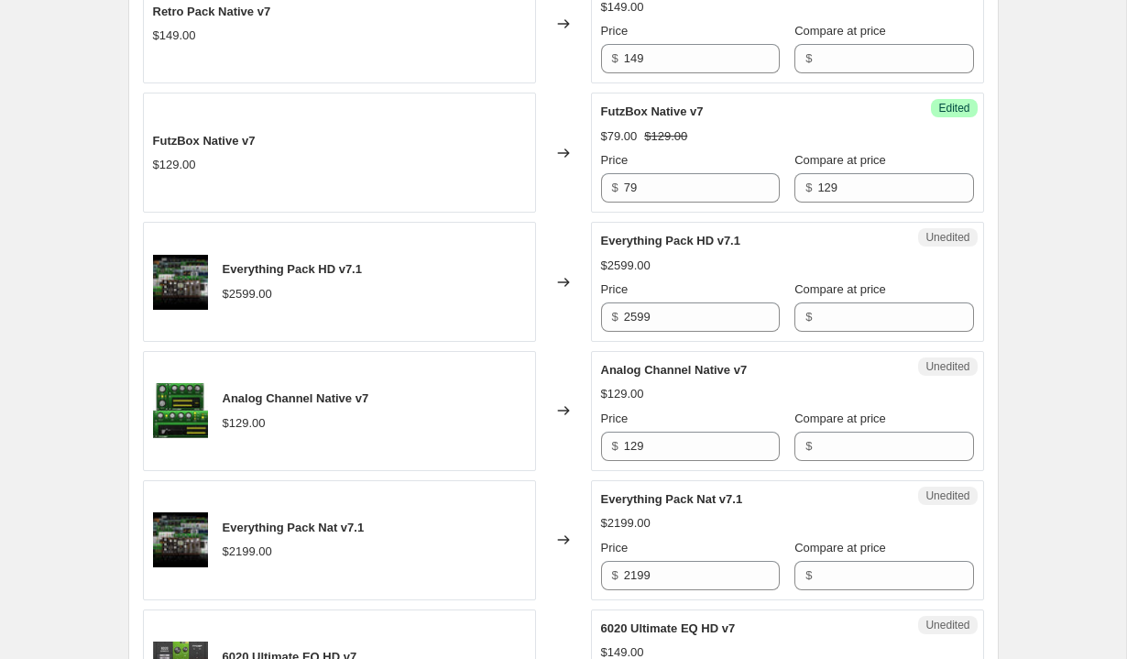
scroll to position [2070, 0]
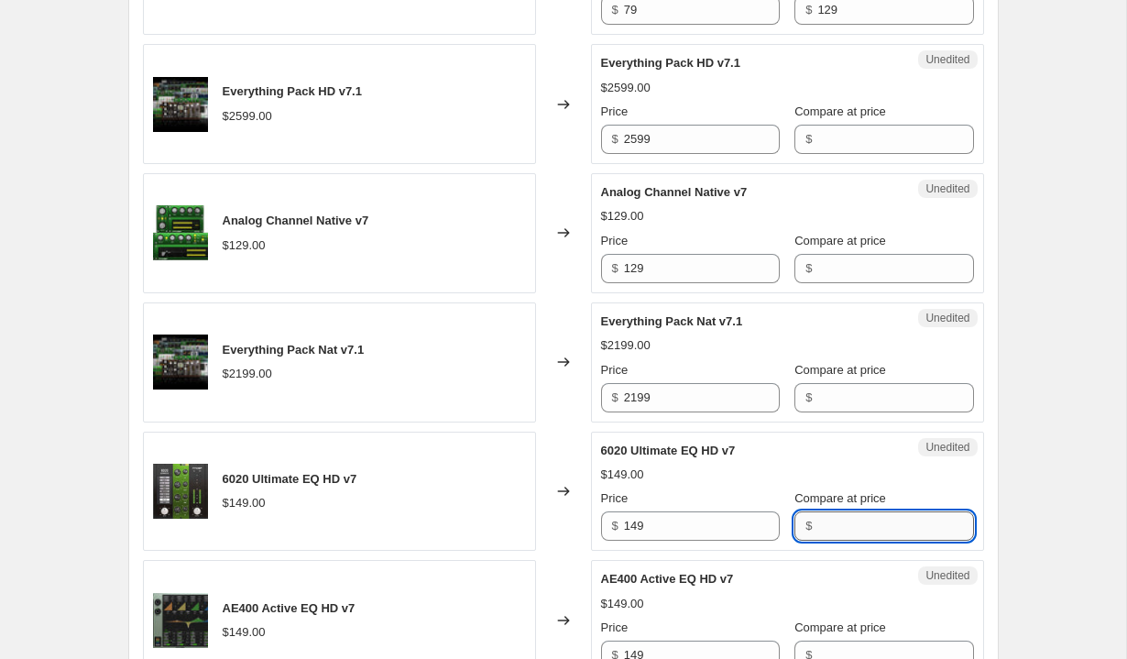
click at [818, 523] on input "Compare at price" at bounding box center [896, 525] width 156 height 29
type input "149"
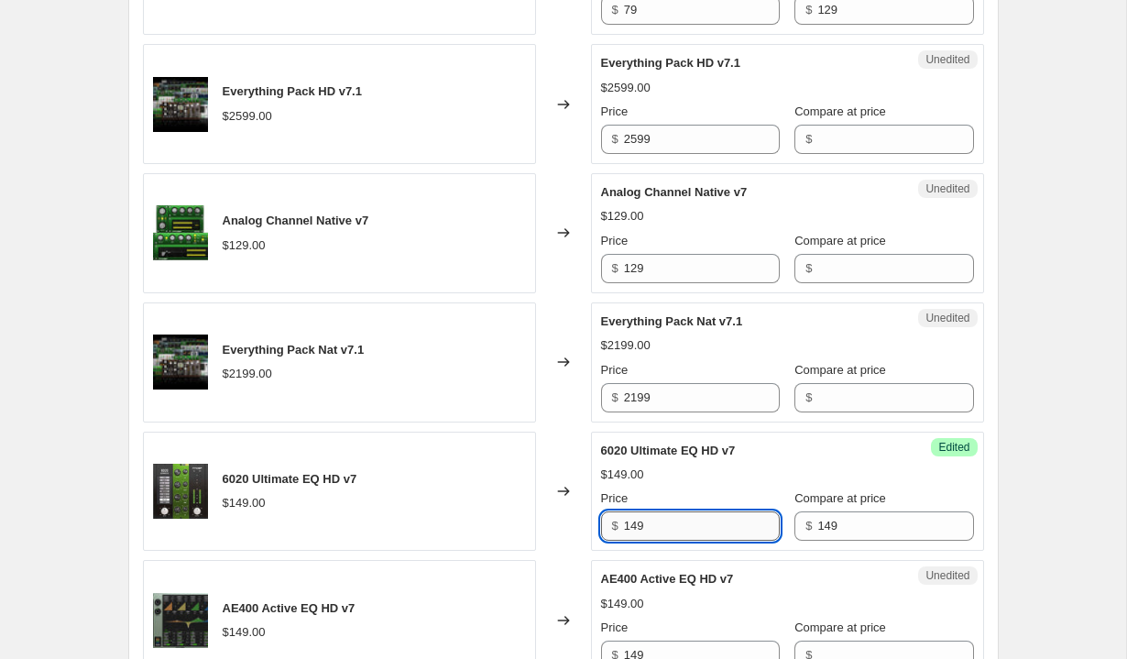
click at [685, 529] on input "149" at bounding box center [702, 525] width 156 height 29
type input "69"
click at [730, 456] on span "6020 Ultimate EQ HD v7" at bounding box center [668, 451] width 135 height 14
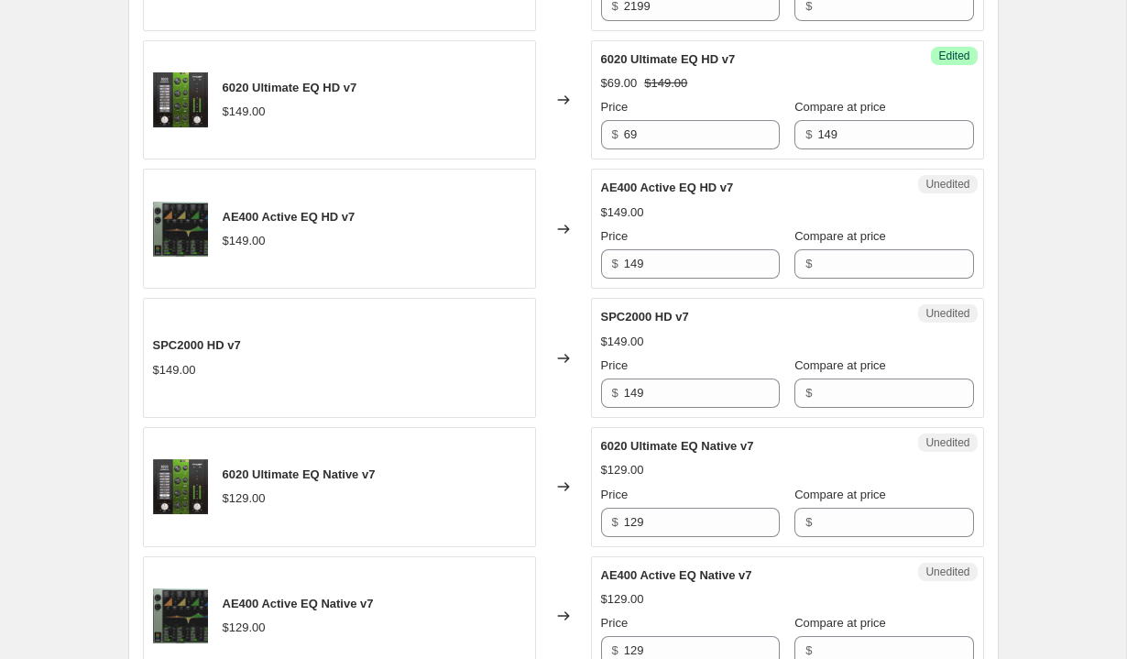
scroll to position [2488, 0]
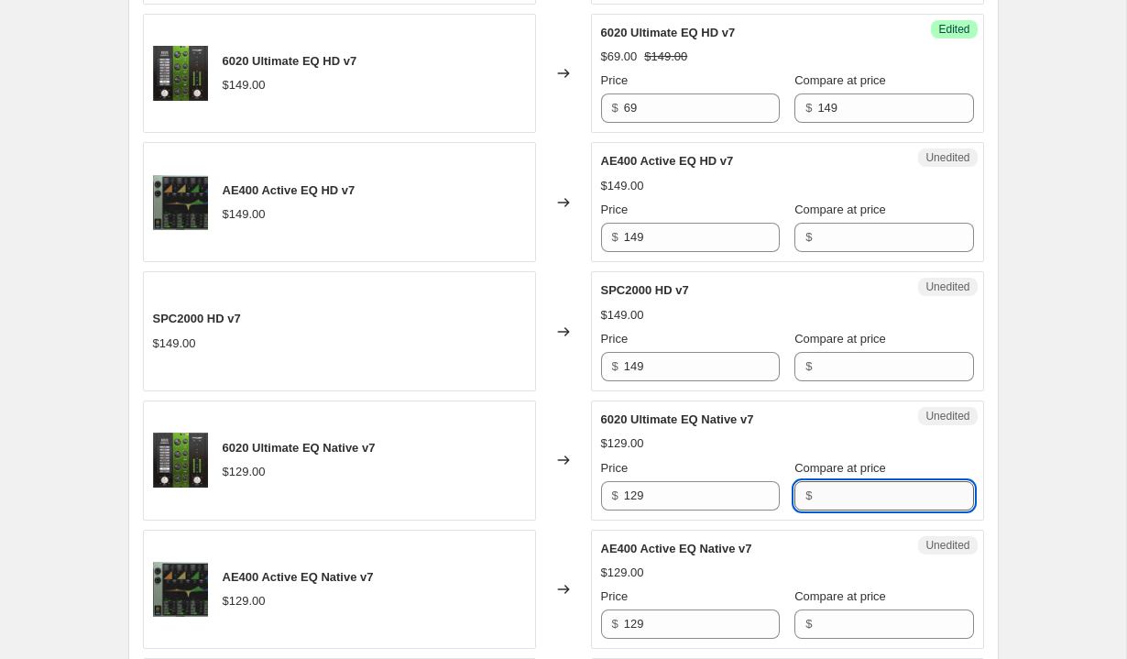
click at [852, 503] on input "Compare at price" at bounding box center [896, 495] width 156 height 29
type input "129"
click at [713, 504] on input "129" at bounding box center [702, 495] width 156 height 29
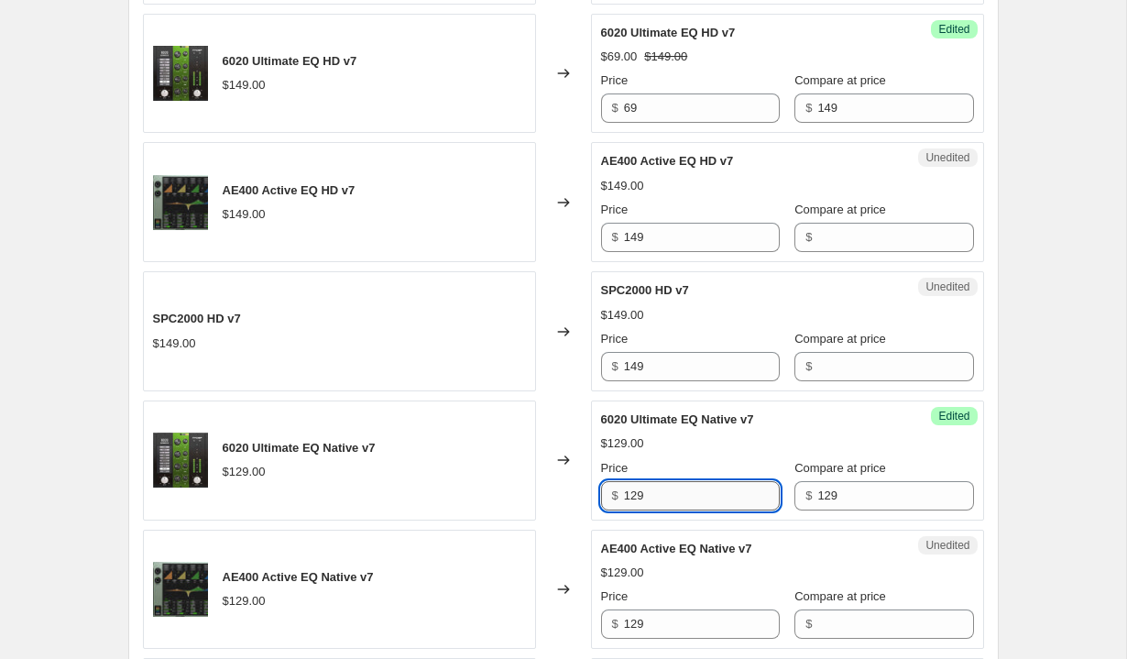
click at [713, 504] on input "129" at bounding box center [702, 495] width 156 height 29
type input "49"
click at [722, 538] on div "Unedited AE400 Active EQ Native v7 $129.00 Price $ 129 Compare at price $" at bounding box center [787, 590] width 393 height 120
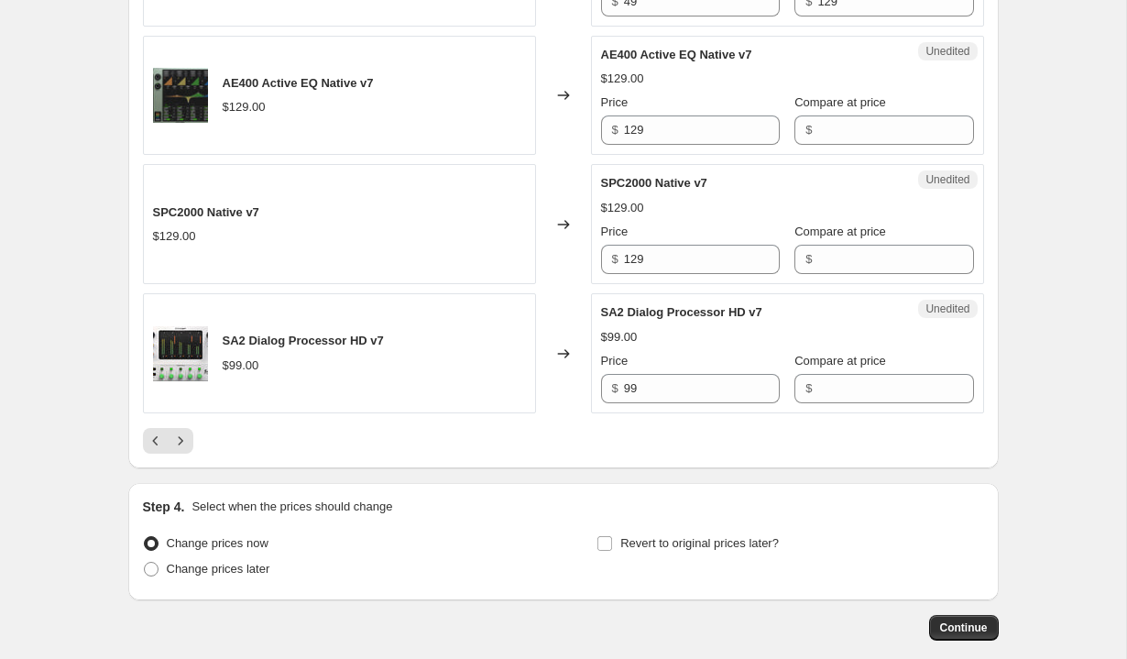
scroll to position [3075, 0]
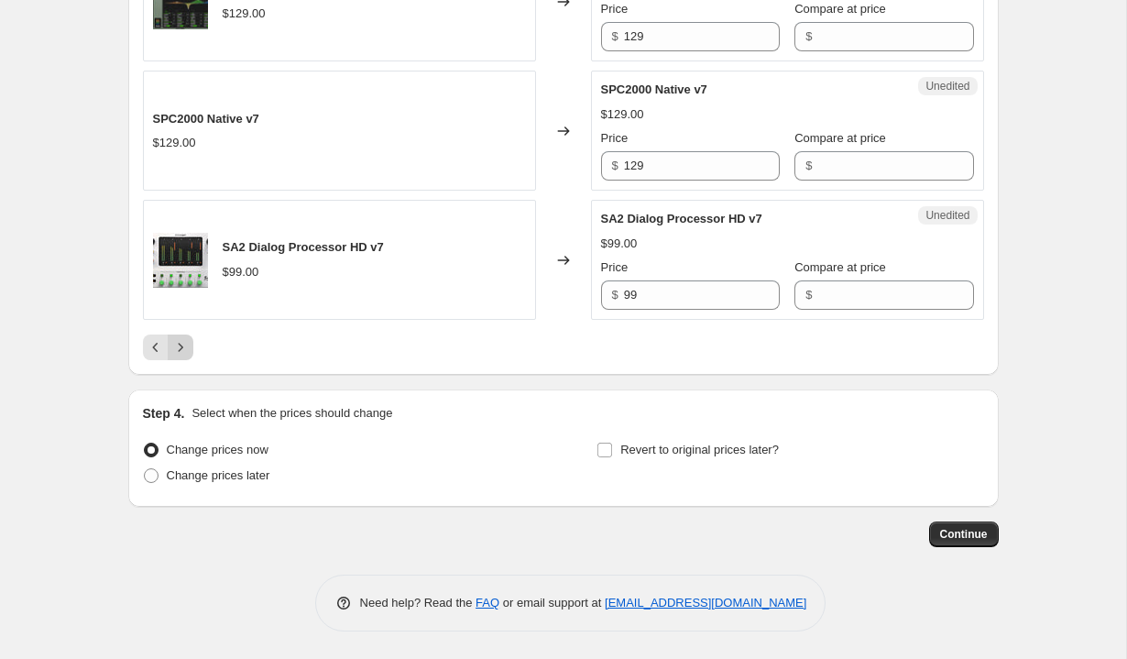
click at [187, 346] on icon "Next" at bounding box center [180, 347] width 18 height 18
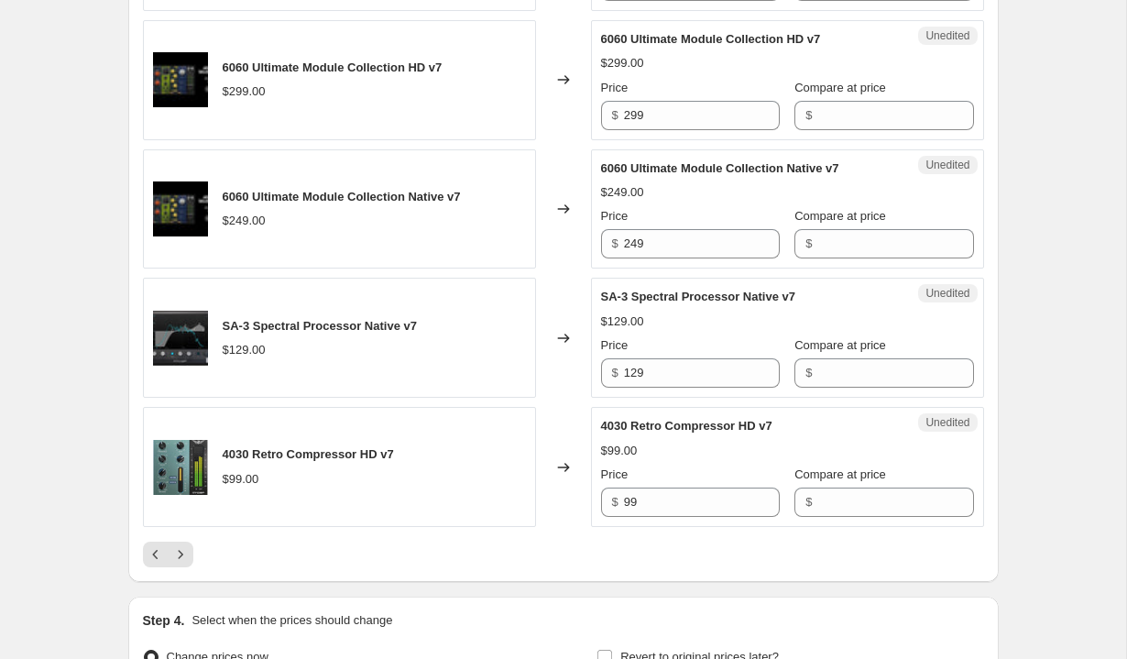
scroll to position [2869, 0]
click at [188, 544] on button "Next" at bounding box center [181, 554] width 26 height 26
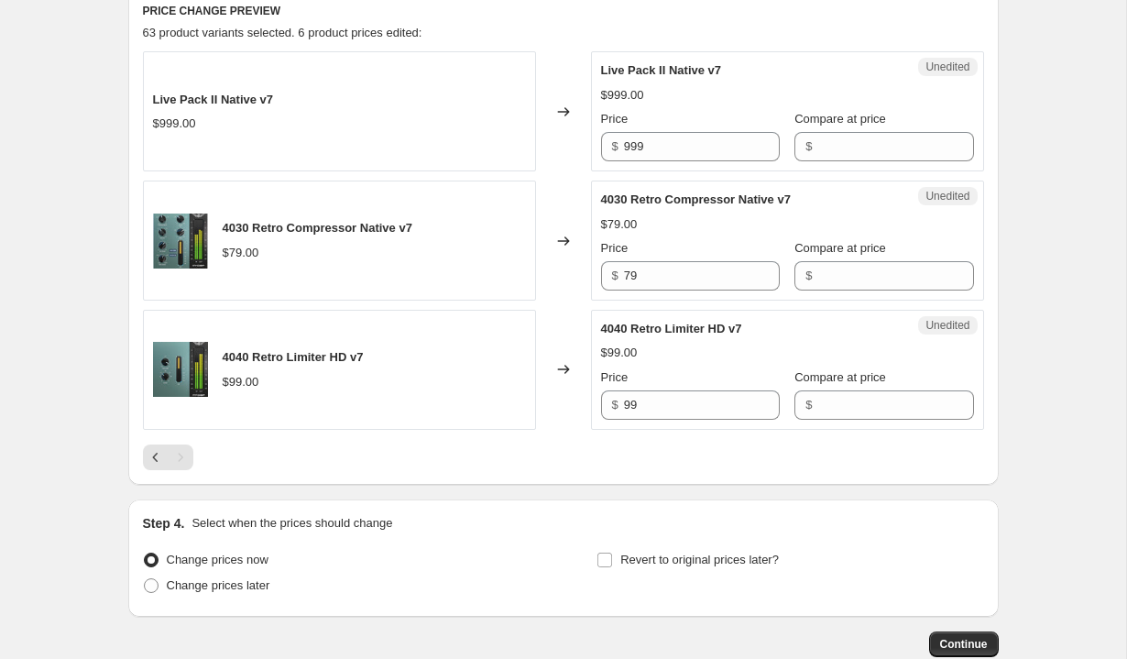
scroll to position [813, 0]
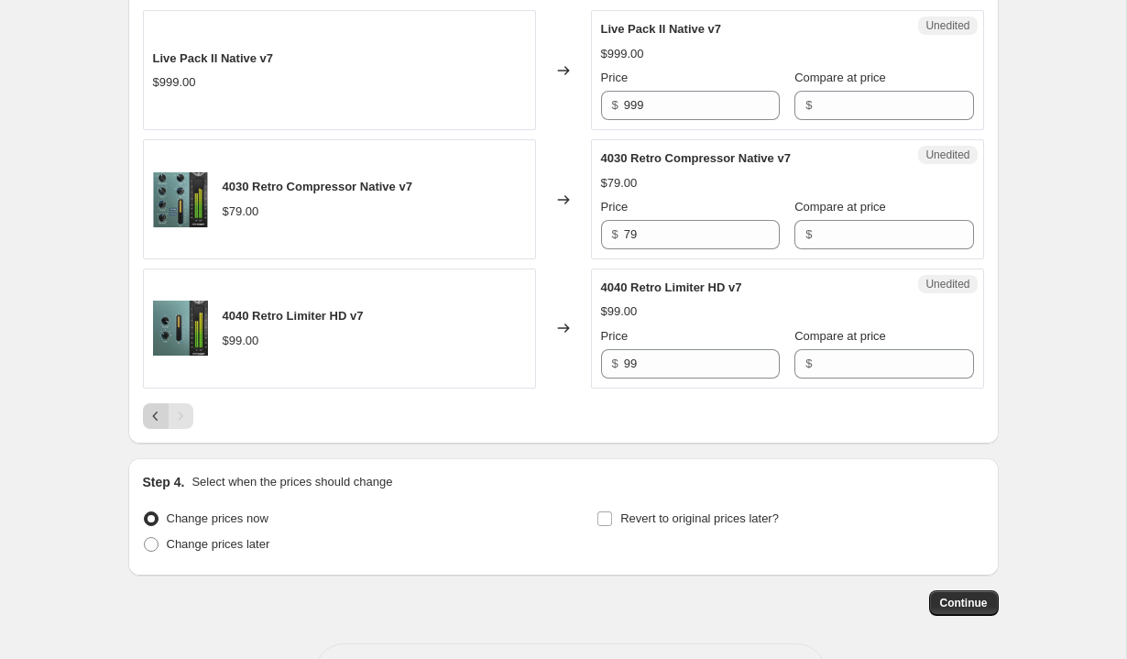
click at [157, 414] on icon "Previous" at bounding box center [156, 416] width 18 height 18
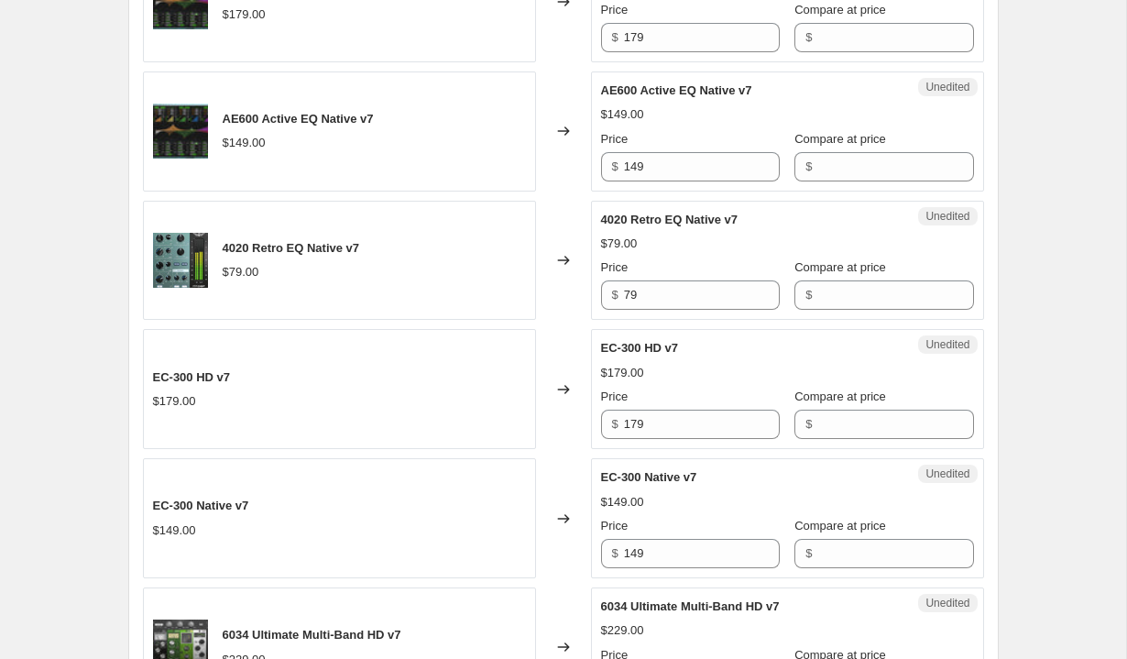
scroll to position [1741, 0]
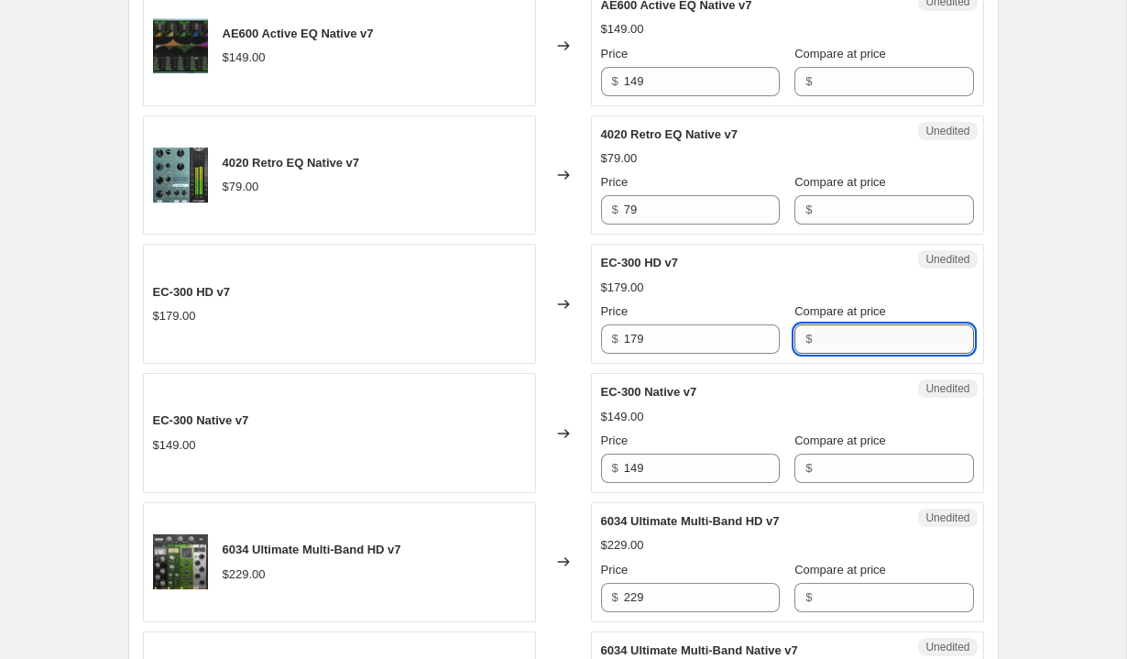
click at [824, 349] on input "Compare at price" at bounding box center [896, 338] width 156 height 29
type input "179"
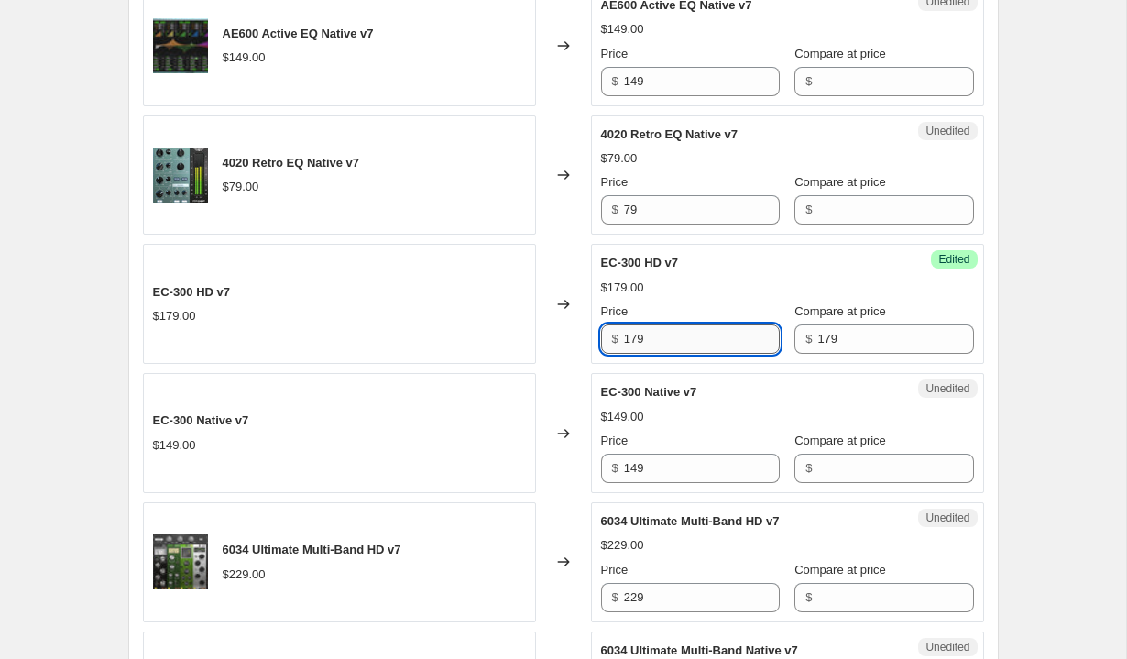
click at [670, 347] on input "179" at bounding box center [702, 338] width 156 height 29
type input "99"
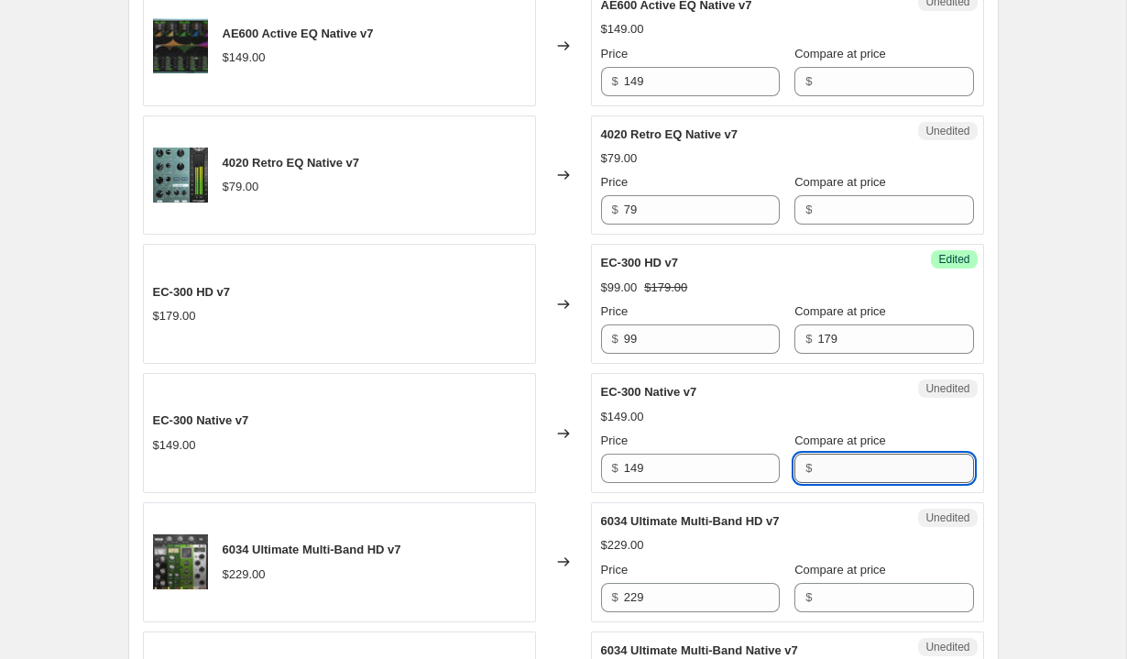
click at [848, 477] on input "Compare at price" at bounding box center [896, 468] width 156 height 29
type input "149"
click at [703, 461] on input "149" at bounding box center [702, 468] width 156 height 29
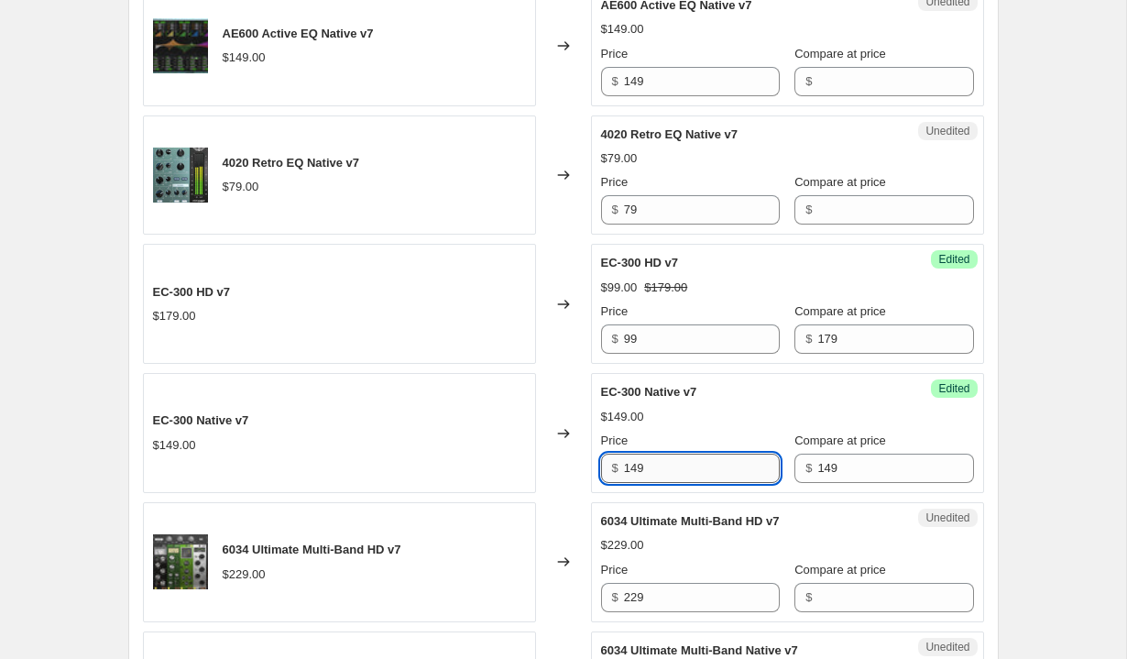
click at [703, 461] on input "149" at bounding box center [702, 468] width 156 height 29
type input "49"
click at [946, 423] on div "Success Edited EC-300 Native v7 $149.00 Price $ 49 Compare at price $ 149" at bounding box center [787, 433] width 393 height 120
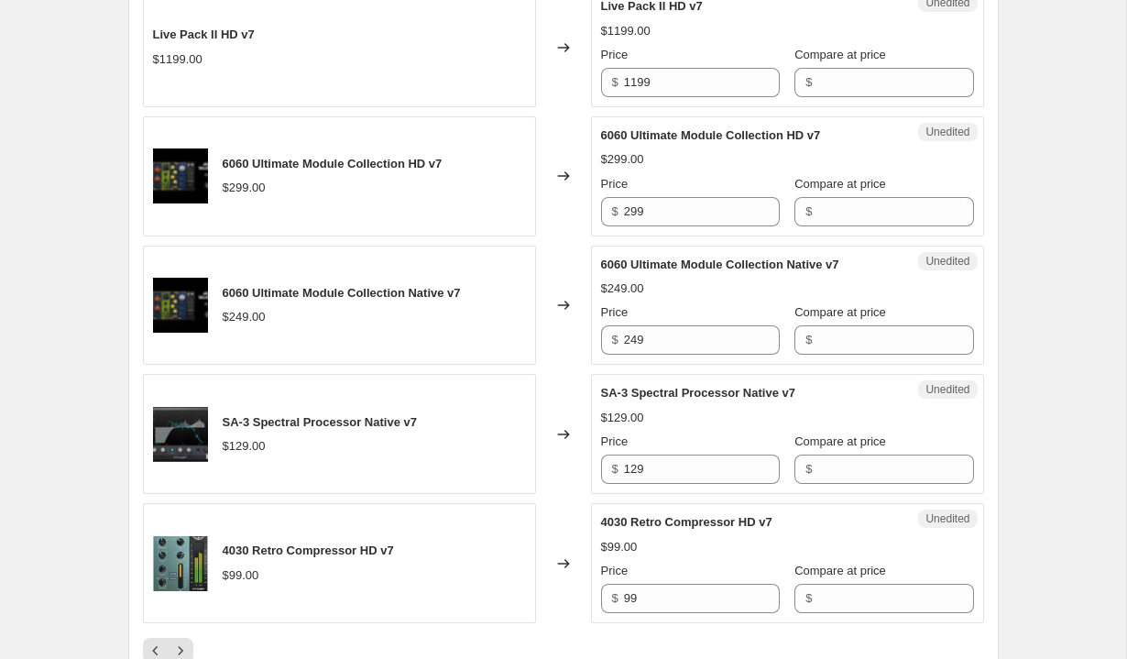
scroll to position [3075, 0]
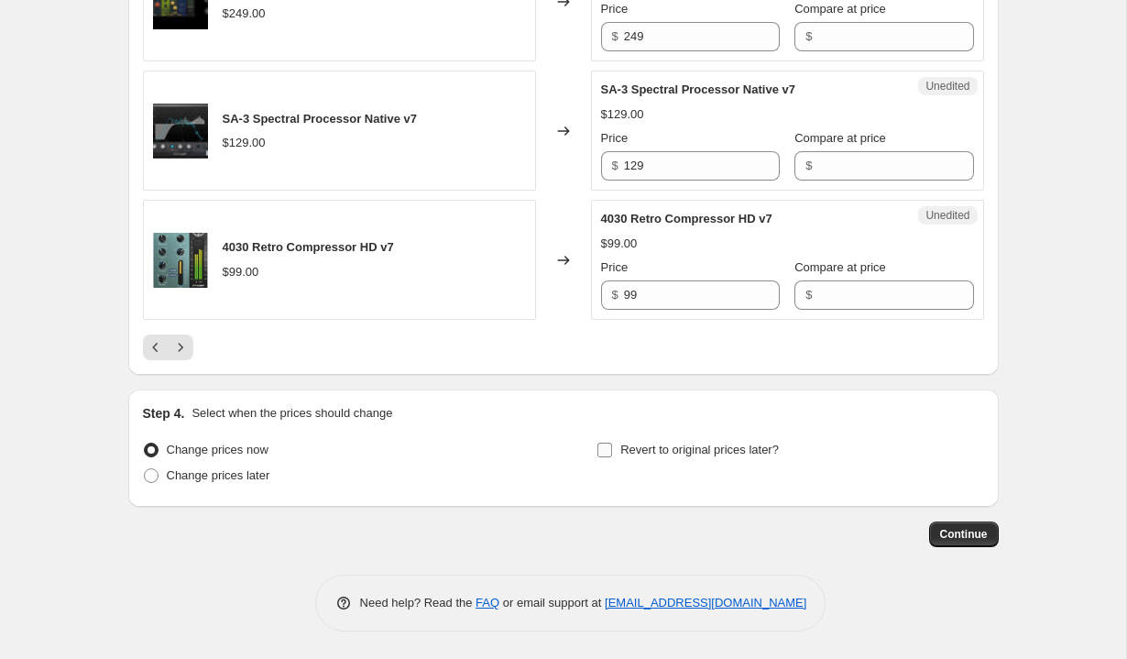
click at [697, 449] on span "Revert to original prices later?" at bounding box center [700, 450] width 159 height 14
click at [612, 449] on input "Revert to original prices later?" at bounding box center [605, 450] width 15 height 15
checkbox input "true"
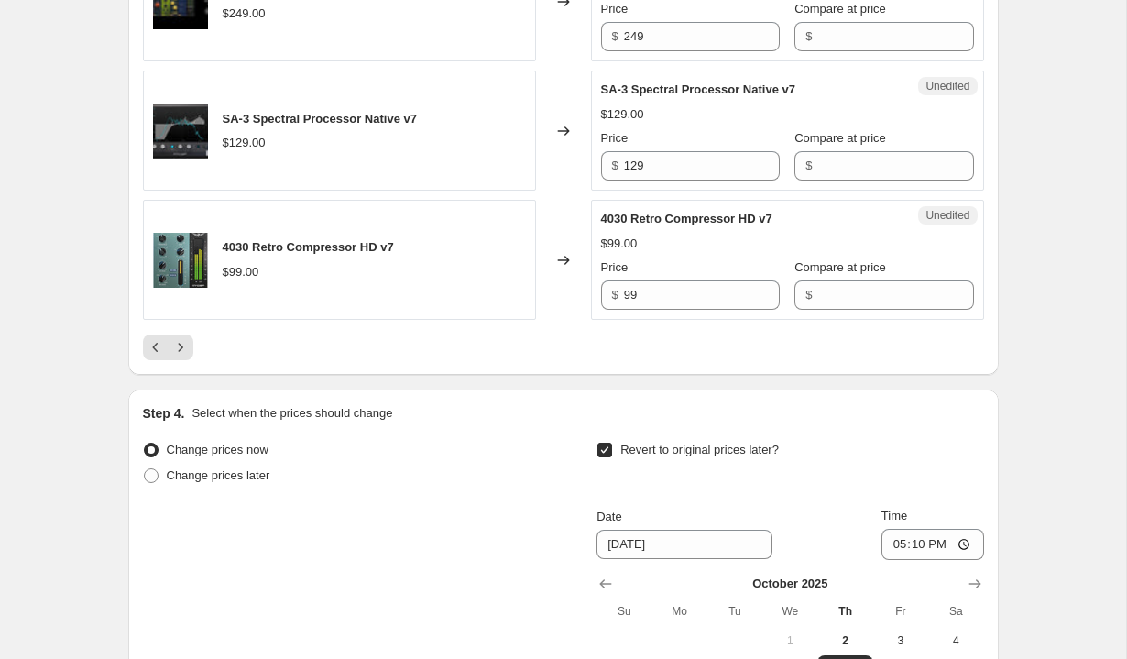
scroll to position [3324, 0]
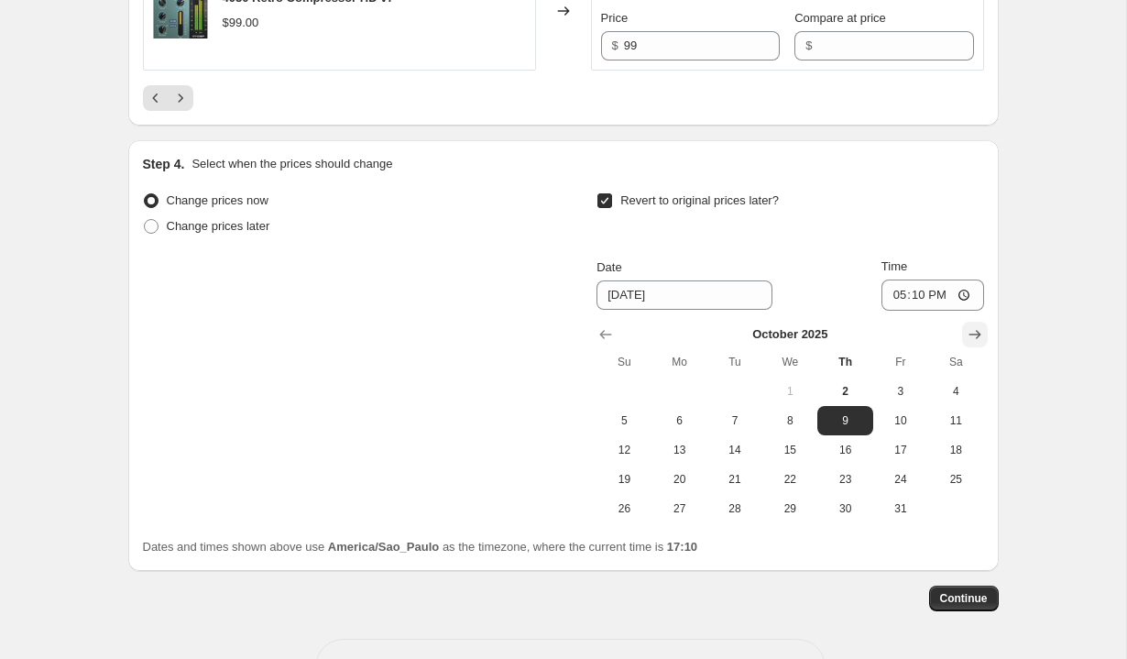
click at [977, 341] on icon "Show next month, November 2025" at bounding box center [975, 334] width 18 height 18
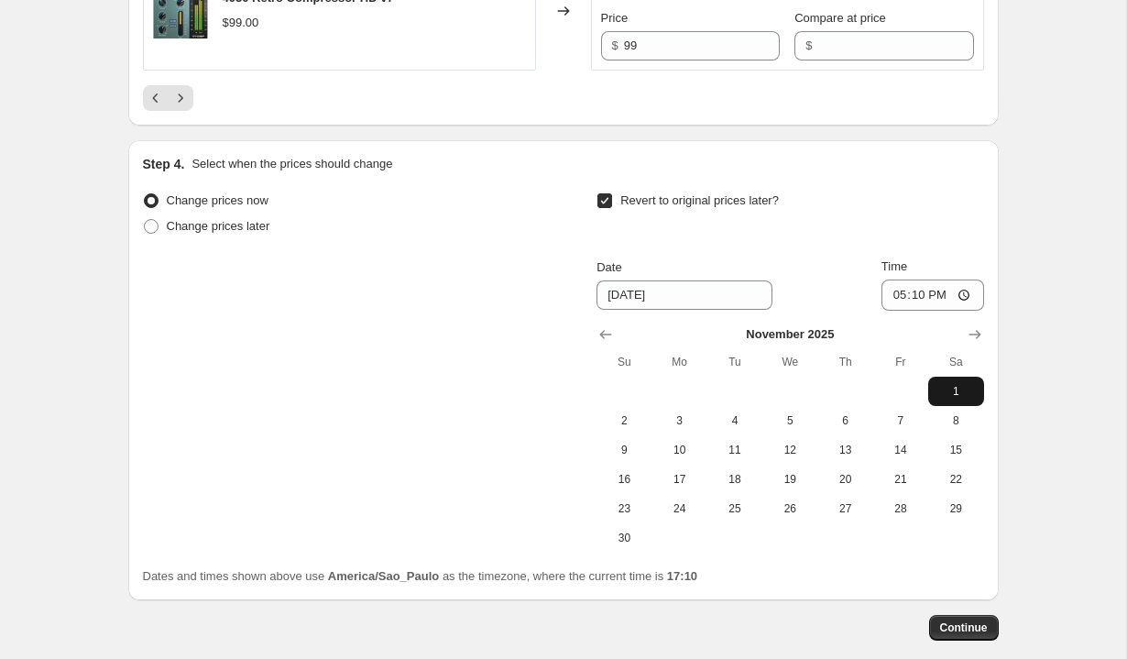
click at [965, 387] on span "1" at bounding box center [956, 391] width 40 height 15
type input "[DATE]"
click at [947, 624] on span "Continue" at bounding box center [964, 628] width 48 height 15
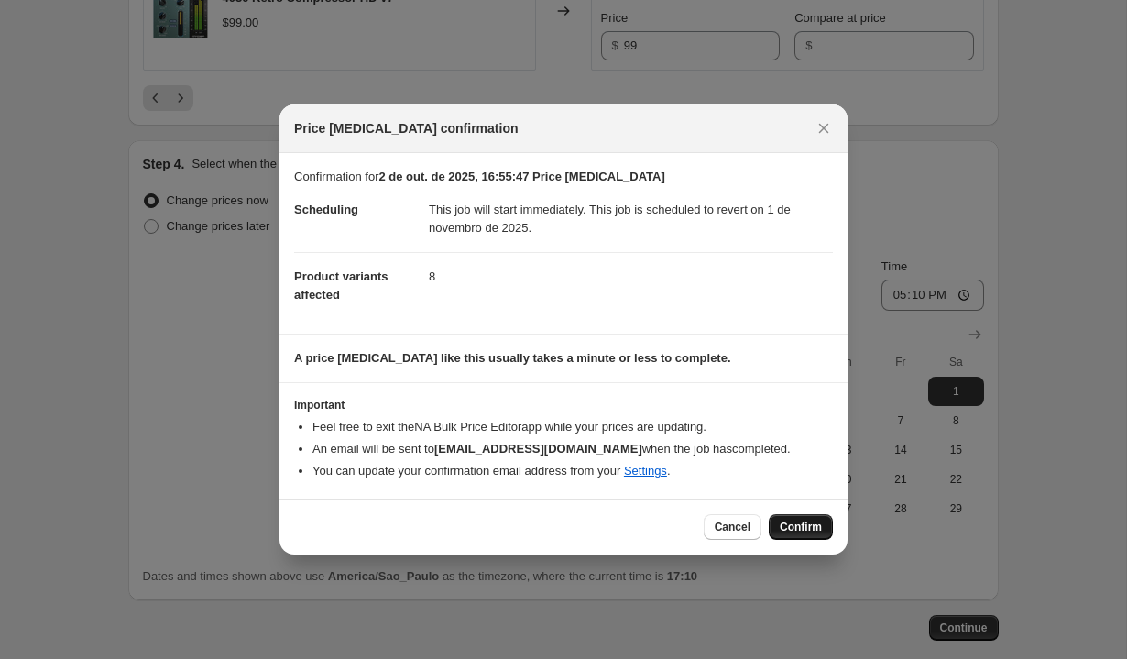
click at [785, 524] on span "Confirm" at bounding box center [801, 527] width 42 height 15
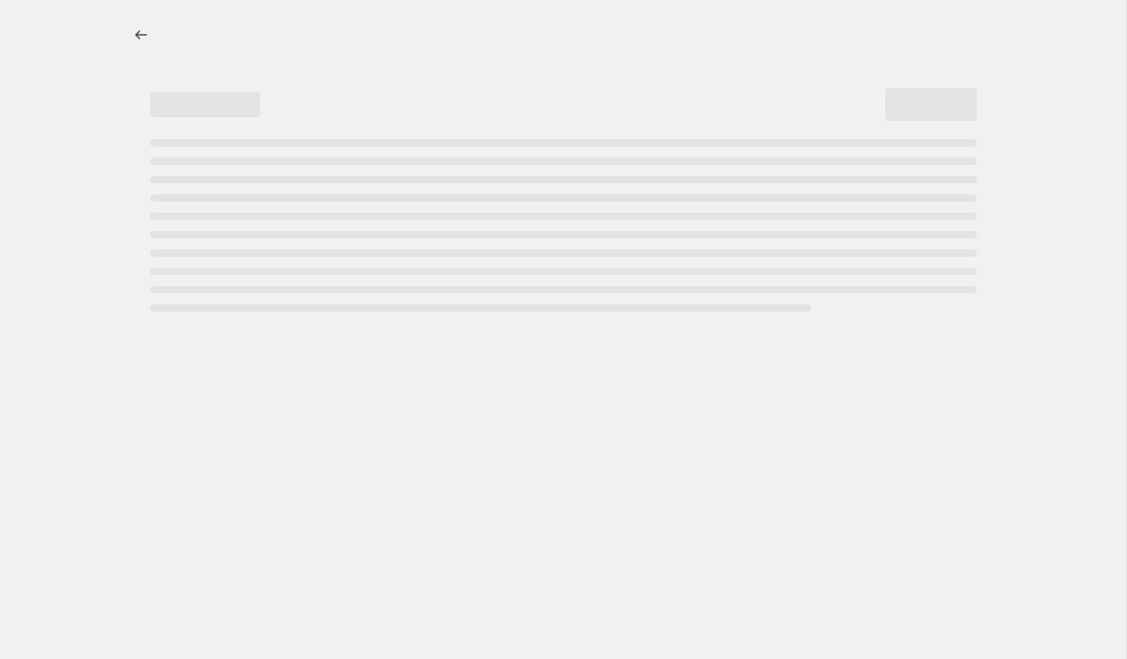
select select "vendor"
